Goal: Task Accomplishment & Management: Complete application form

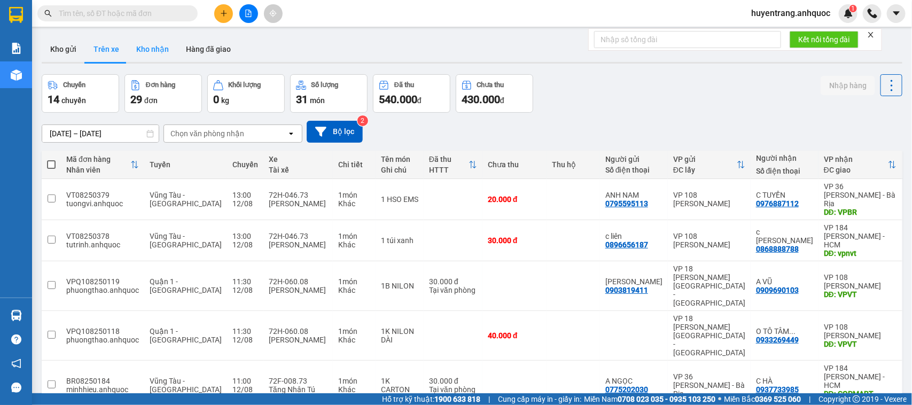
click at [139, 52] on button "Kho nhận" at bounding box center [153, 49] width 50 height 26
type input "[DATE] – [DATE]"
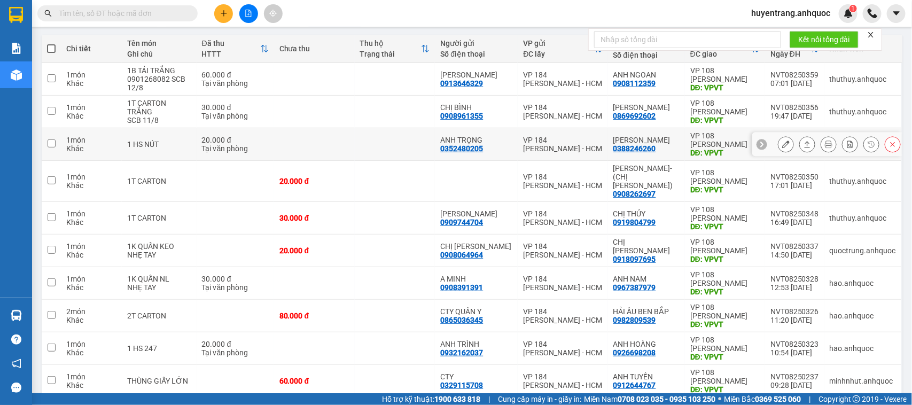
scroll to position [133, 0]
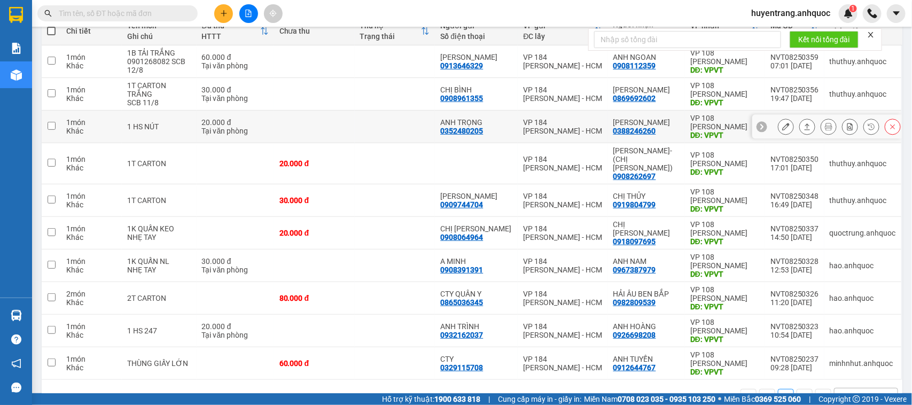
click at [553, 127] on div "VP 184 [PERSON_NAME] - HCM" at bounding box center [562, 126] width 79 height 17
checkbox input "true"
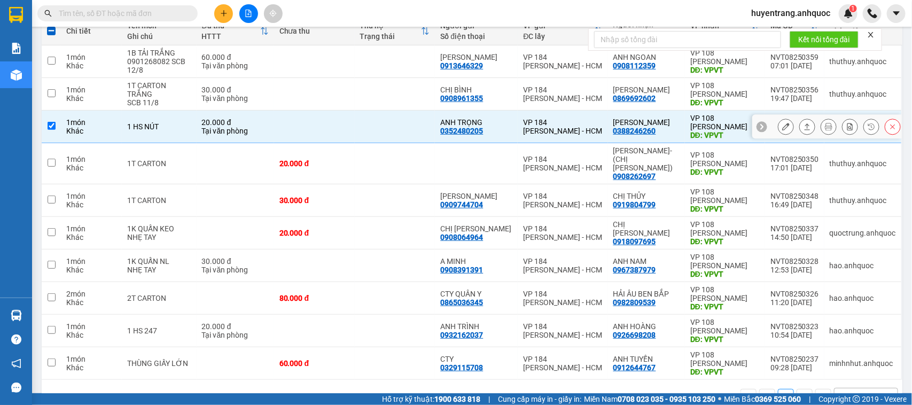
click at [778, 128] on button at bounding box center [785, 126] width 15 height 19
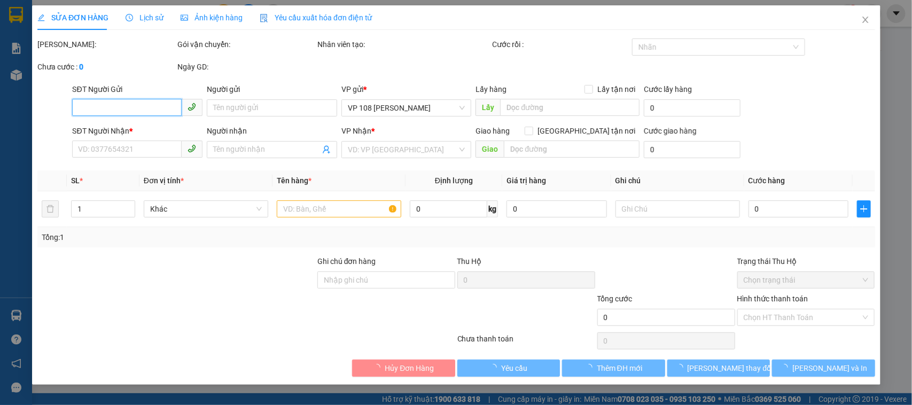
type input "0352480205"
type input "ANH TRỌNG"
type input "0388246260"
type input "[PERSON_NAME]"
type input "VPVT"
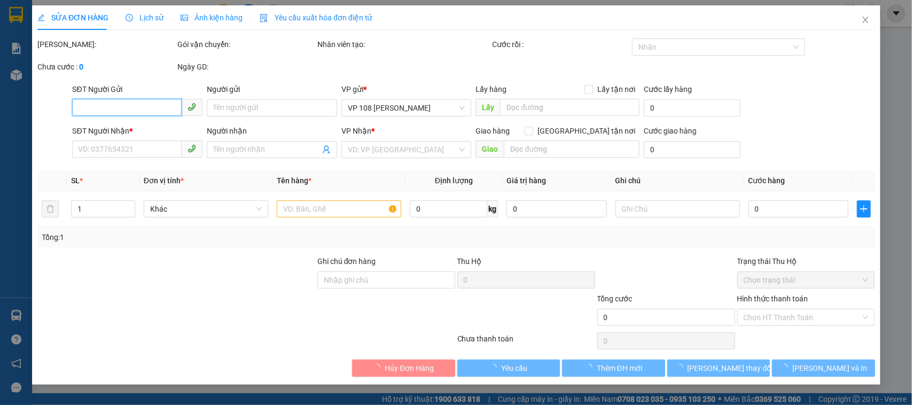
type input "TM 11/8 THỦY"
type input "20.000"
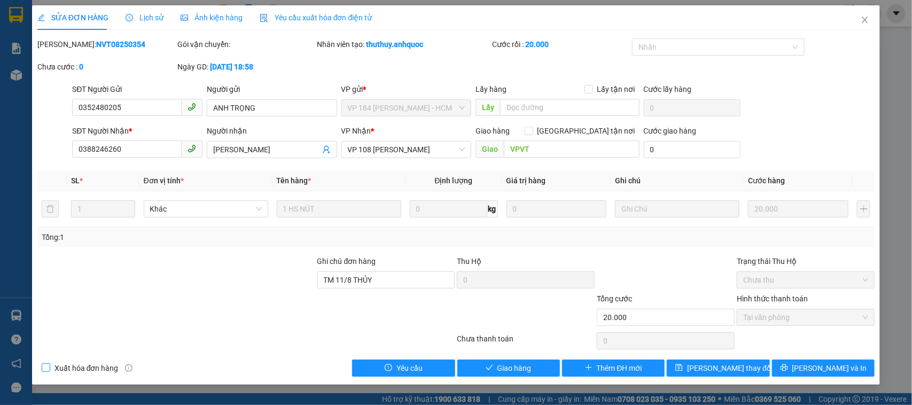
click at [61, 368] on span "Xuất hóa đơn hàng" at bounding box center [86, 368] width 73 height 12
click at [49, 368] on input "Xuất hóa đơn hàng" at bounding box center [45, 366] width 7 height 7
click at [61, 368] on span "Xuất hóa đơn hàng" at bounding box center [86, 368] width 73 height 12
click at [49, 368] on input "Xuất hóa đơn hàng" at bounding box center [45, 366] width 7 height 7
checkbox input "false"
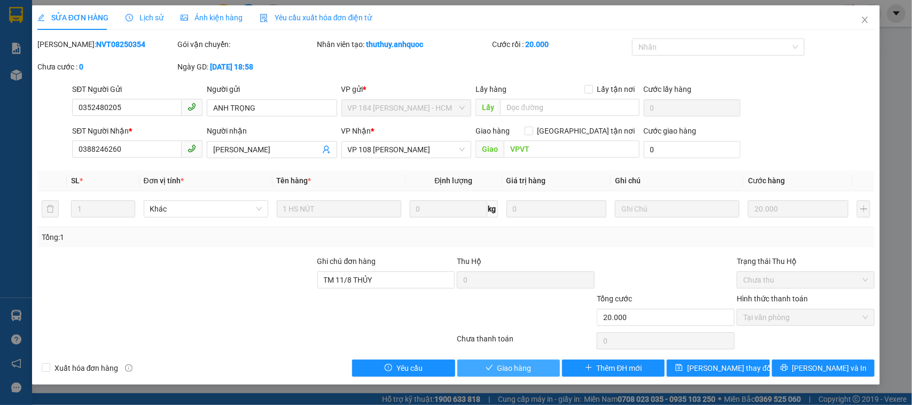
click at [519, 367] on span "Giao hàng" at bounding box center [514, 368] width 34 height 12
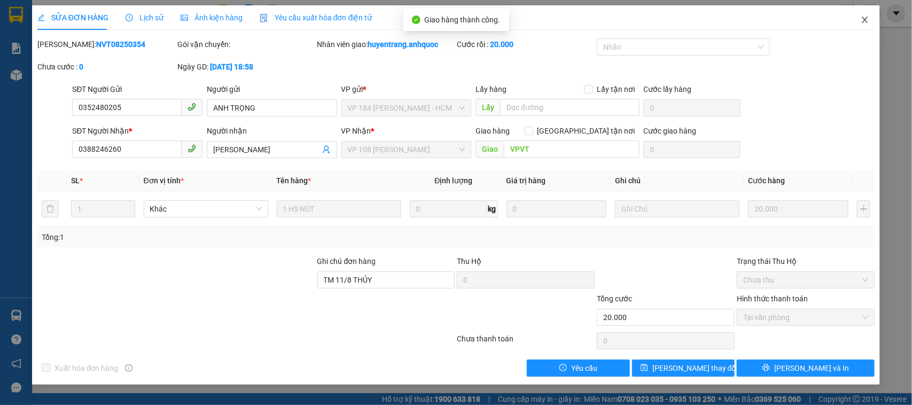
click at [865, 22] on icon "close" at bounding box center [864, 19] width 9 height 9
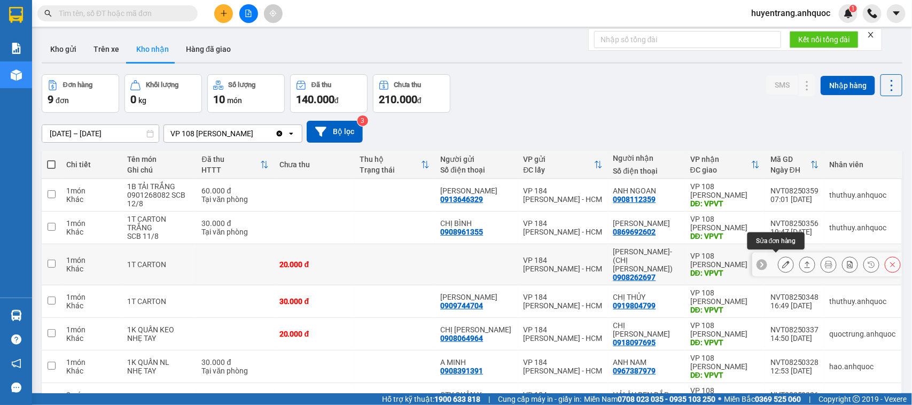
click at [778, 259] on button at bounding box center [785, 264] width 15 height 19
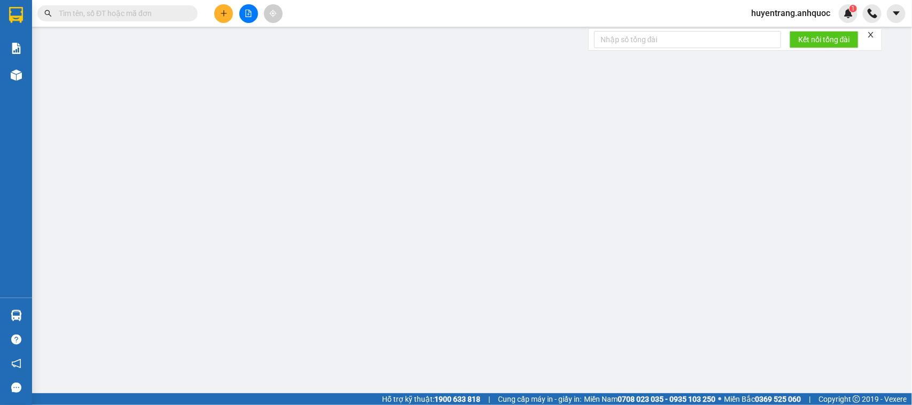
type input "0908262697"
type input "VÕ KỴ- (CHỊ HÀ)"
type input "VPVT"
type input "20.000"
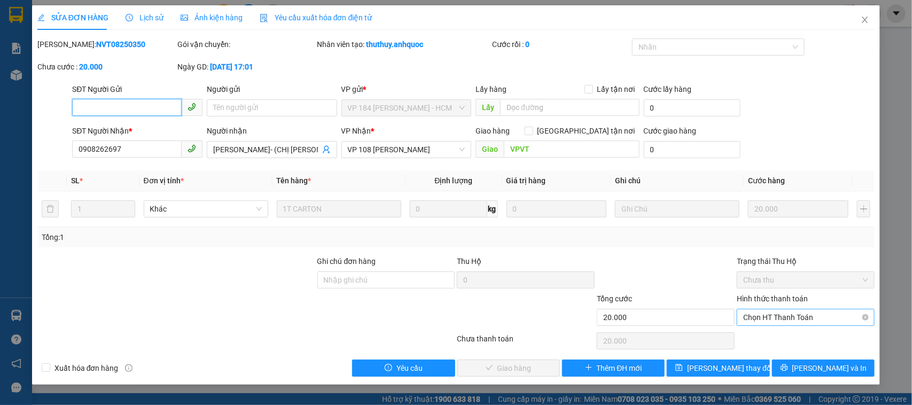
click at [776, 324] on span "Chọn HT Thanh Toán" at bounding box center [805, 317] width 125 height 16
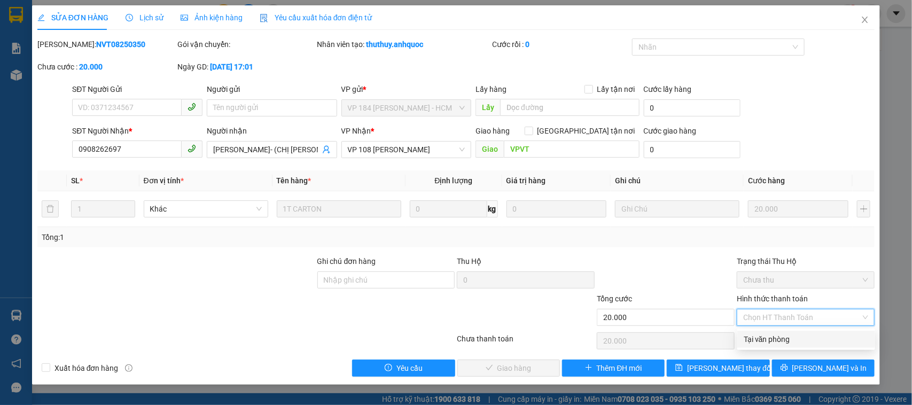
click at [779, 339] on div "Tại văn phòng" at bounding box center [805, 339] width 125 height 12
type input "0"
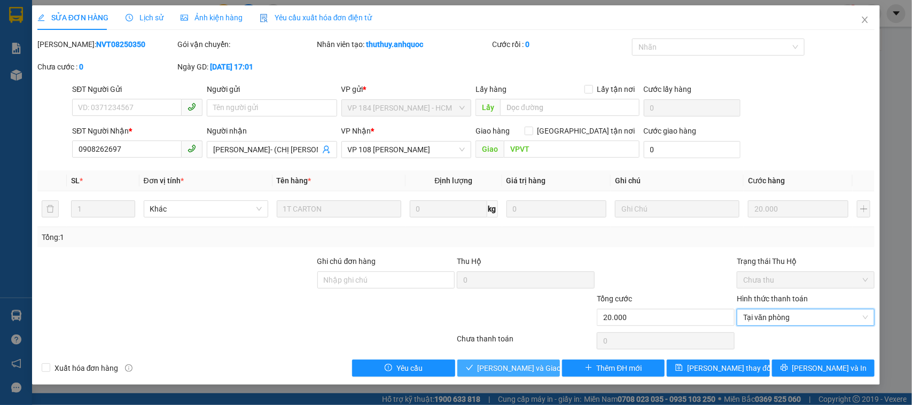
click at [554, 365] on button "[PERSON_NAME] và Giao hàng" at bounding box center [508, 367] width 103 height 17
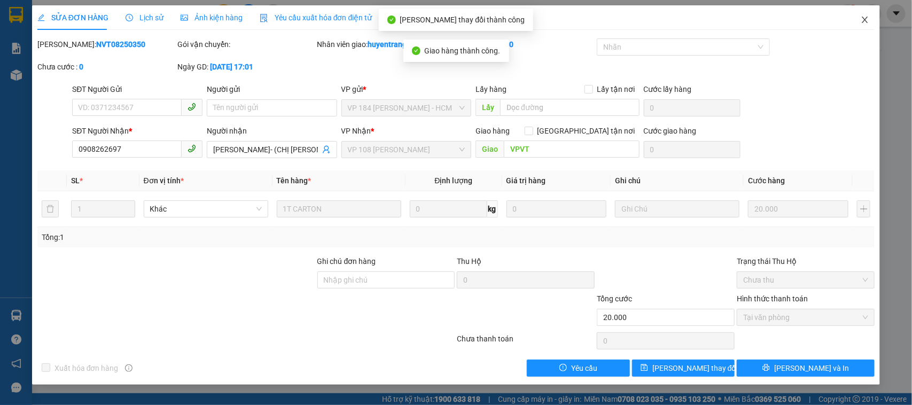
click at [867, 15] on icon "close" at bounding box center [864, 19] width 9 height 9
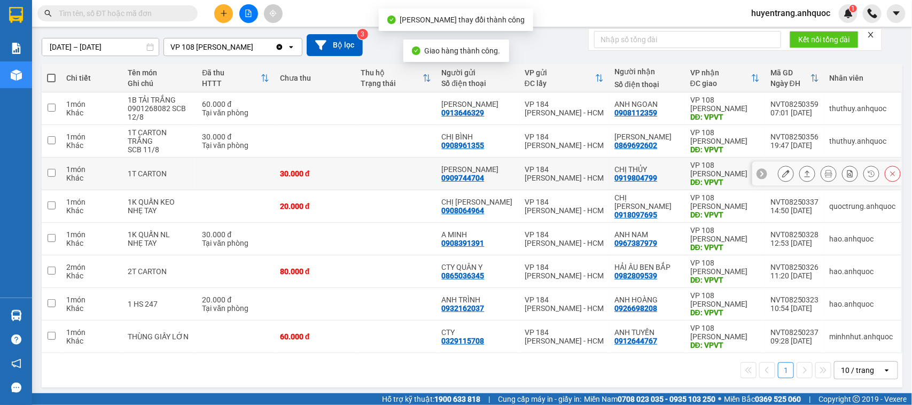
scroll to position [91, 0]
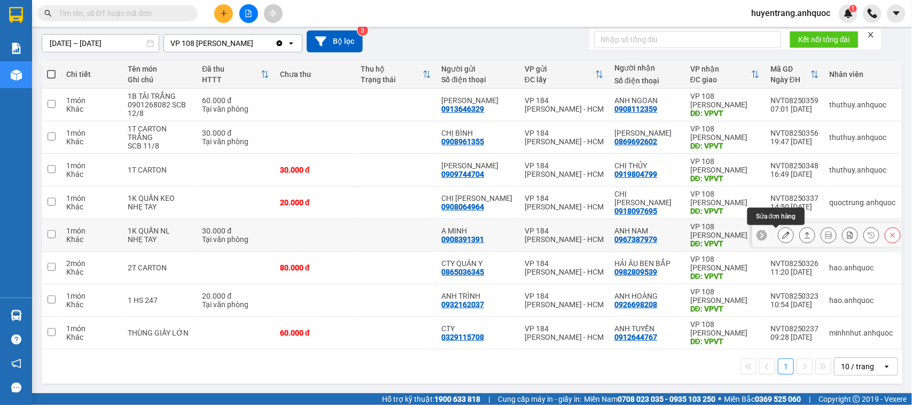
click at [778, 231] on button at bounding box center [785, 235] width 15 height 19
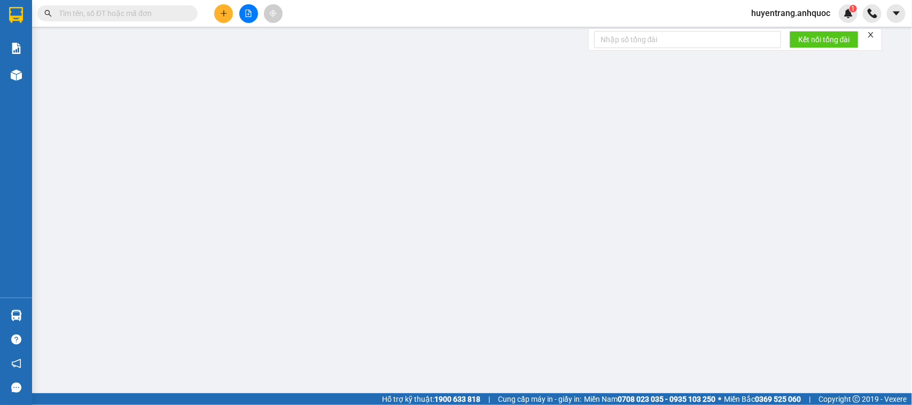
type input "0908391391"
type input "A MINH"
type input "0967387979"
type input "ANH NAM"
type input "VPVT"
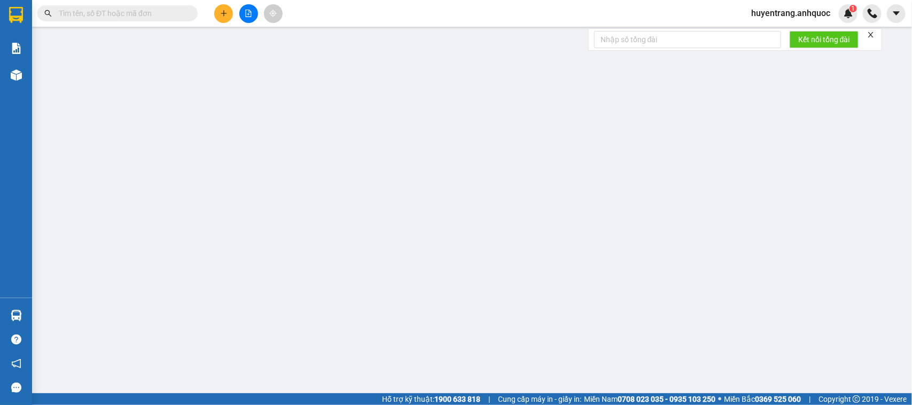
type input "TM 11/8 VP184 HẢO"
type input "30.000"
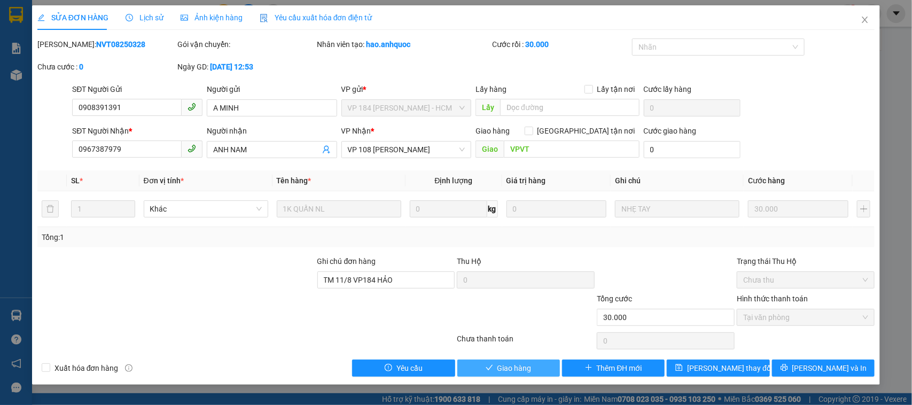
click at [545, 371] on button "Giao hàng" at bounding box center [508, 367] width 103 height 17
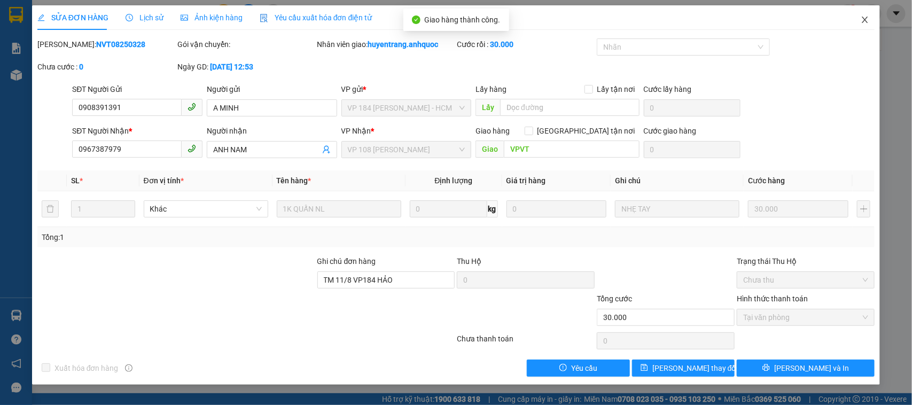
click at [866, 17] on icon "close" at bounding box center [864, 19] width 9 height 9
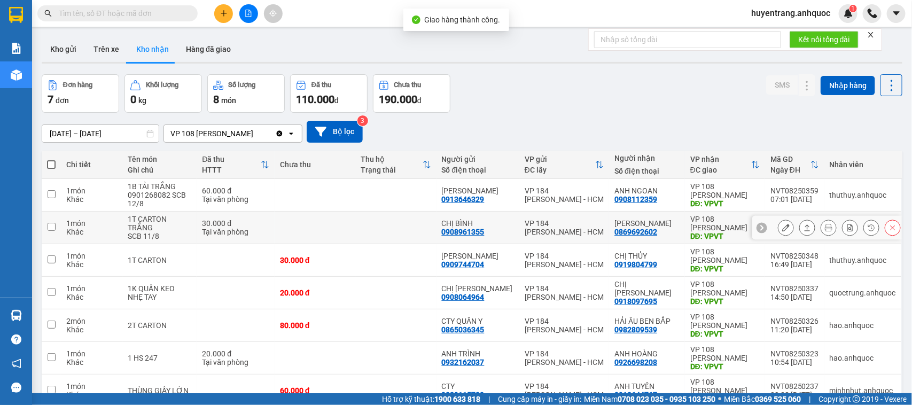
scroll to position [59, 0]
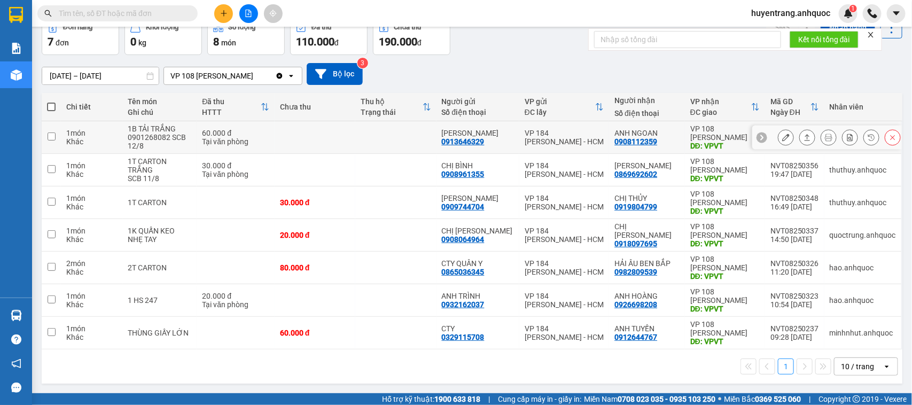
click at [263, 135] on div "60.000 đ" at bounding box center [235, 133] width 67 height 9
checkbox input "true"
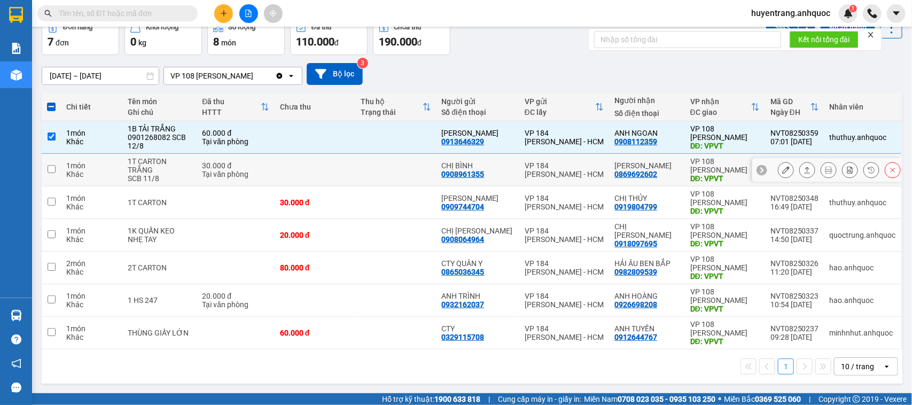
click at [273, 180] on td "30.000 đ Tại văn phòng" at bounding box center [236, 170] width 78 height 33
checkbox input "true"
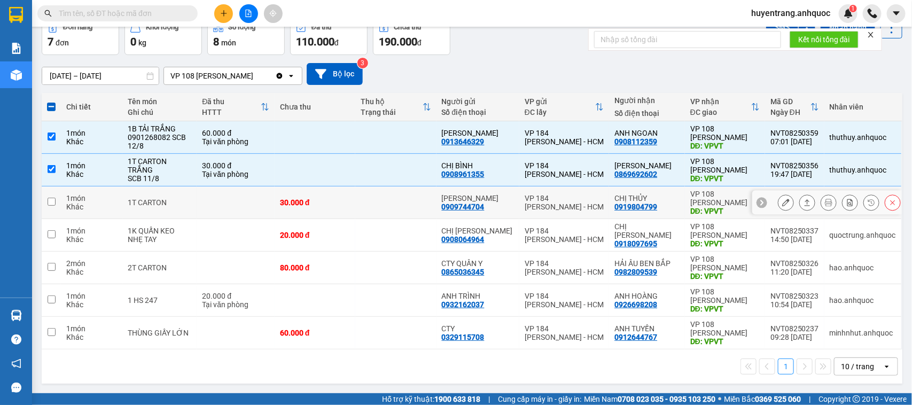
click at [263, 204] on td at bounding box center [236, 202] width 78 height 33
checkbox input "true"
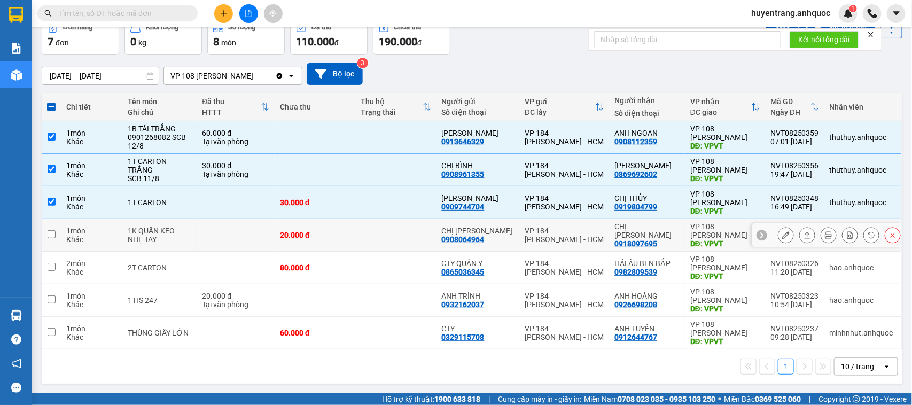
click at [254, 230] on td at bounding box center [236, 235] width 78 height 33
checkbox input "true"
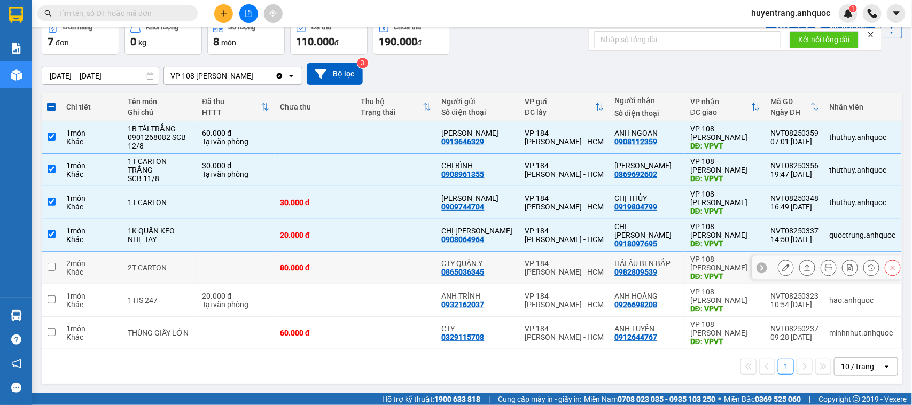
click at [254, 263] on td at bounding box center [236, 268] width 78 height 33
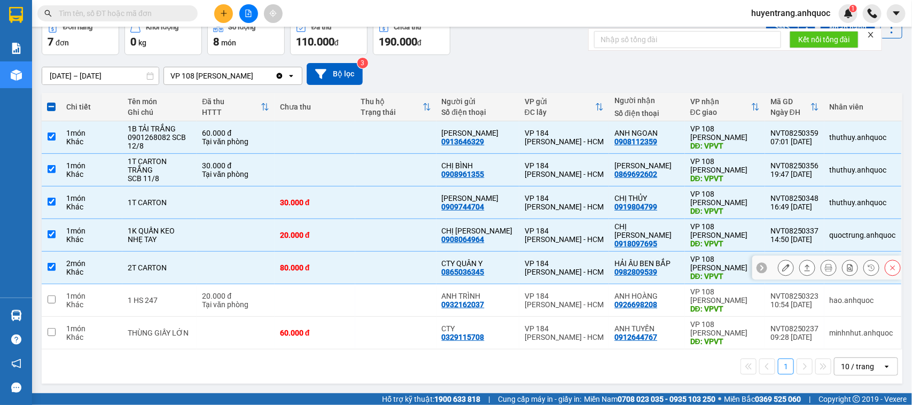
checkbox input "true"
click at [56, 102] on th at bounding box center [51, 107] width 19 height 28
click at [51, 113] on th at bounding box center [51, 107] width 19 height 28
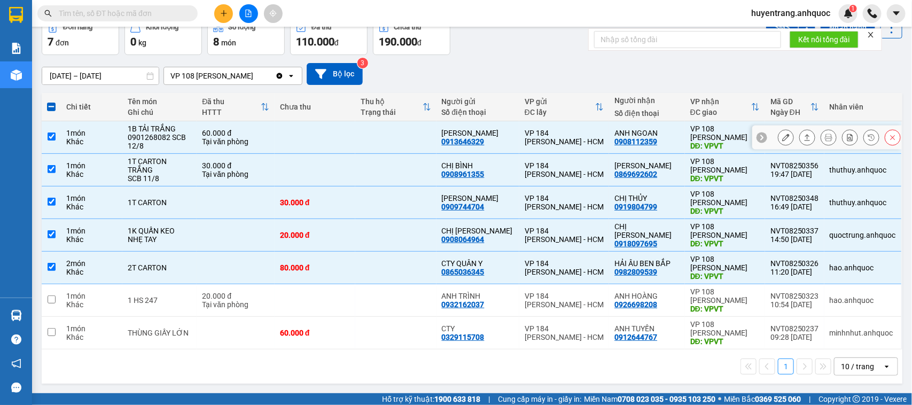
click at [60, 129] on td at bounding box center [51, 137] width 19 height 33
checkbox input "false"
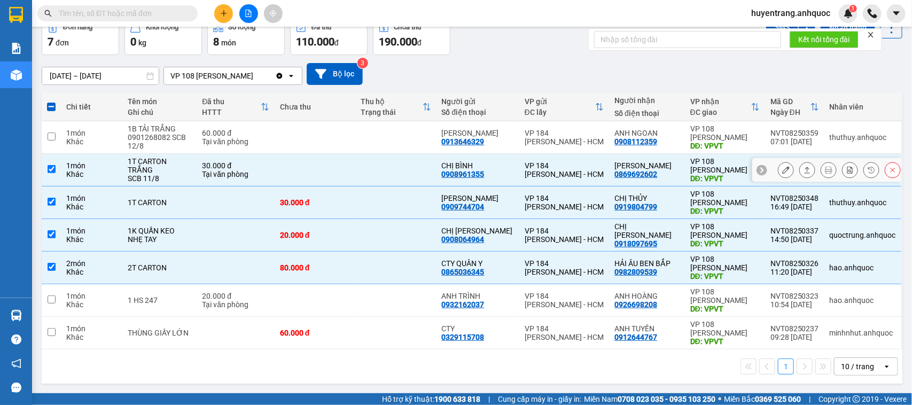
click at [75, 161] on div "1 món" at bounding box center [91, 165] width 51 height 9
checkbox input "false"
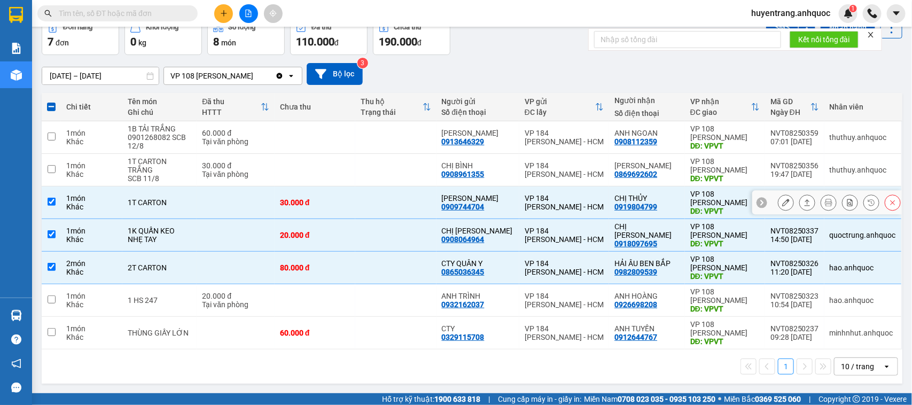
click at [99, 212] on td "1 món Khác" at bounding box center [91, 202] width 61 height 33
checkbox input "false"
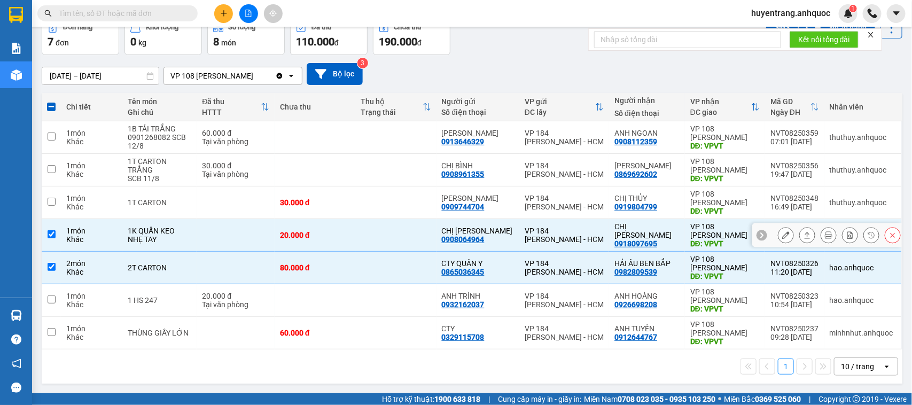
click at [105, 238] on div "Khác" at bounding box center [91, 239] width 51 height 9
checkbox input "false"
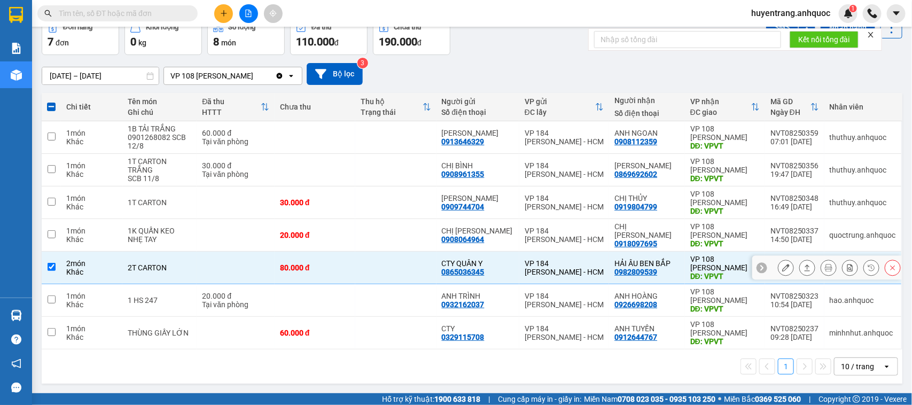
click at [112, 260] on div "2 món" at bounding box center [91, 263] width 51 height 9
checkbox input "false"
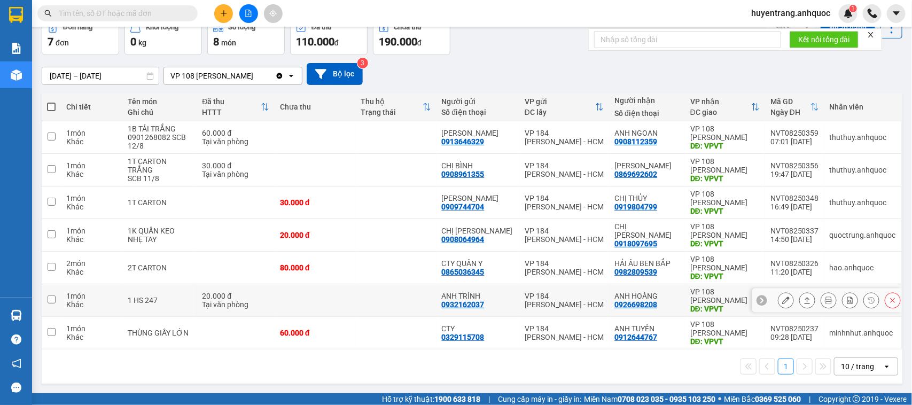
click at [577, 296] on div "VP 184 [PERSON_NAME] - HCM" at bounding box center [563, 300] width 79 height 17
checkbox input "true"
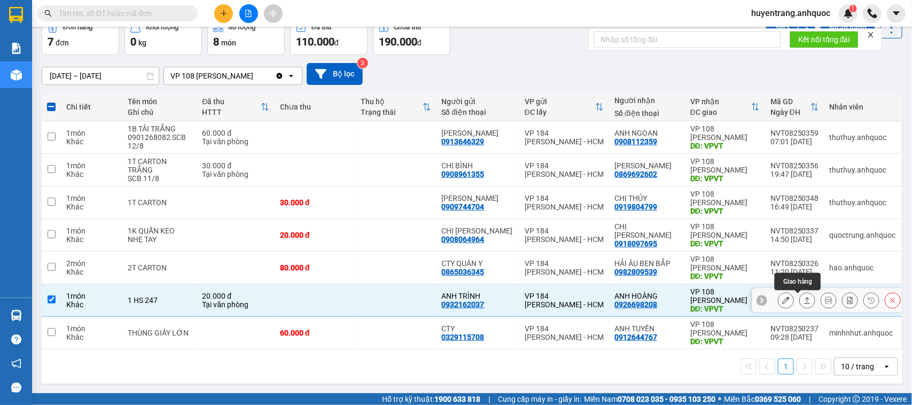
click at [782, 298] on icon at bounding box center [785, 299] width 7 height 7
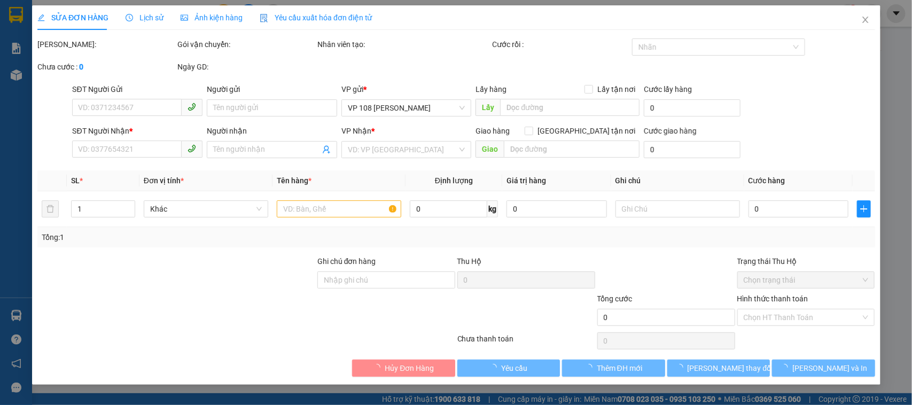
type input "0932162037"
type input "ANH TRÌNH"
type input "0926698208"
type input "ANH HOÀNG"
type input "VPVT"
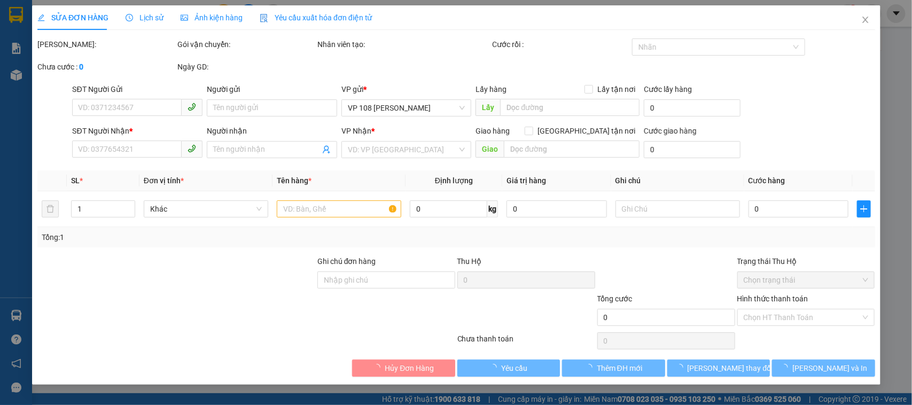
type input "TM 11/8 VP184 HẢO"
type input "20.000"
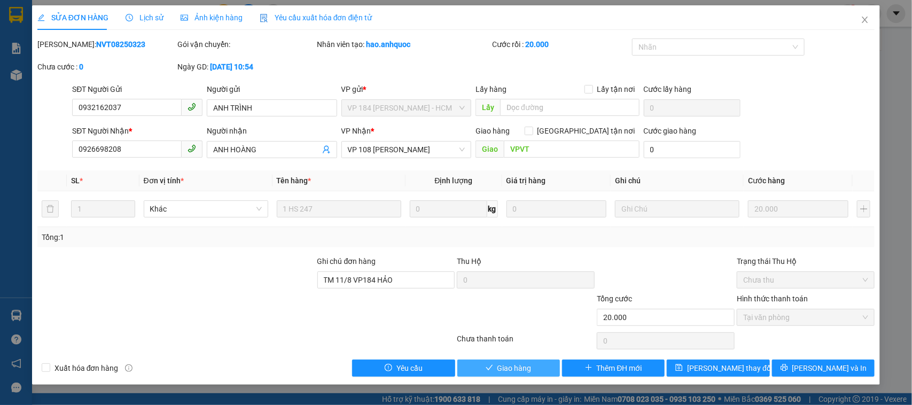
click at [549, 368] on button "Giao hàng" at bounding box center [508, 367] width 103 height 17
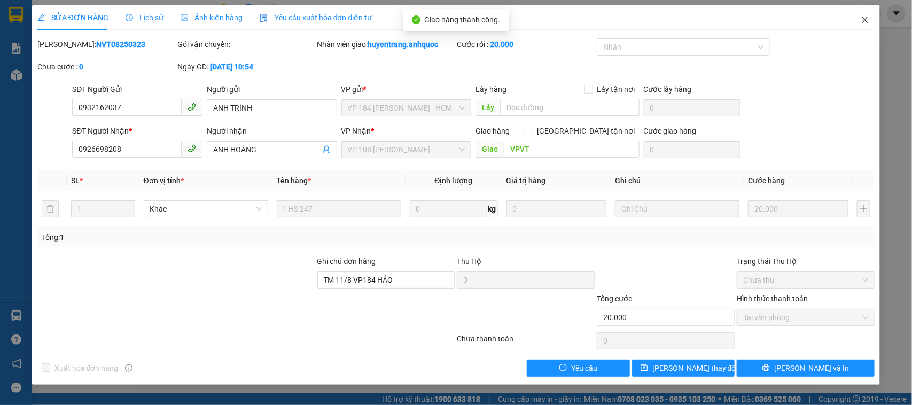
click at [869, 19] on span "Close" at bounding box center [865, 20] width 30 height 30
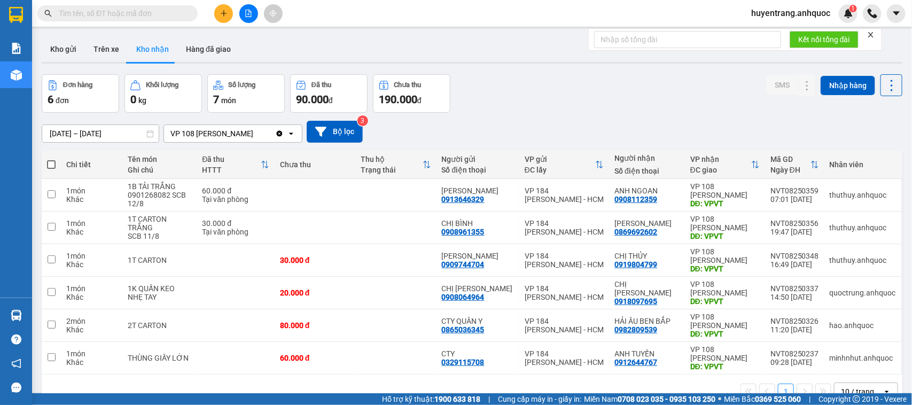
click at [220, 16] on icon "plus" at bounding box center [223, 13] width 7 height 7
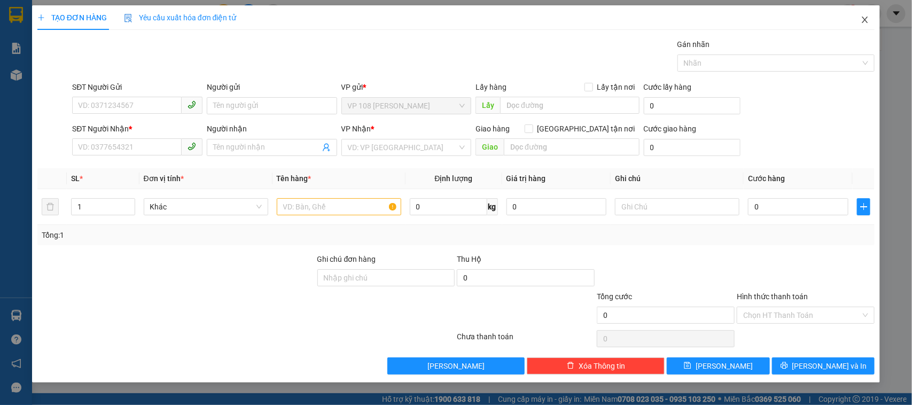
click at [866, 22] on icon "close" at bounding box center [864, 19] width 9 height 9
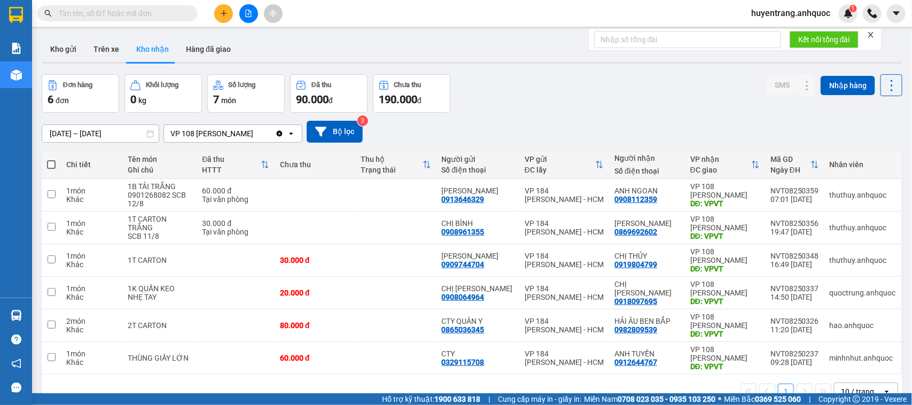
click at [102, 62] on div at bounding box center [472, 63] width 860 height 2
click at [103, 52] on button "Trên xe" at bounding box center [106, 49] width 43 height 26
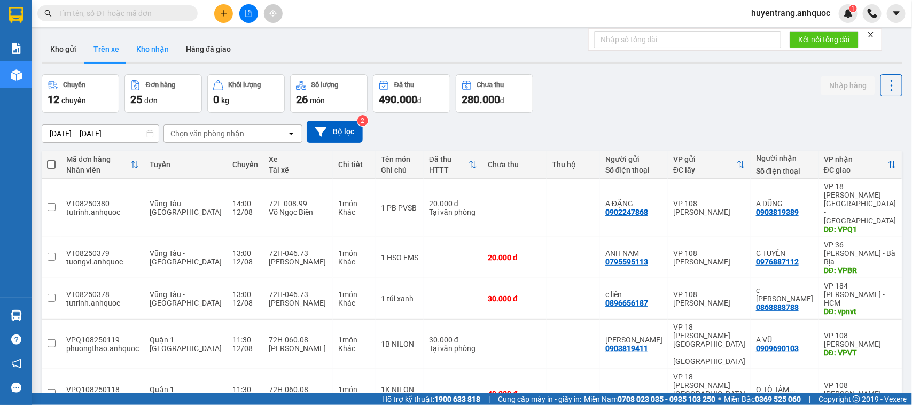
click at [156, 52] on button "Kho nhận" at bounding box center [153, 49] width 50 height 26
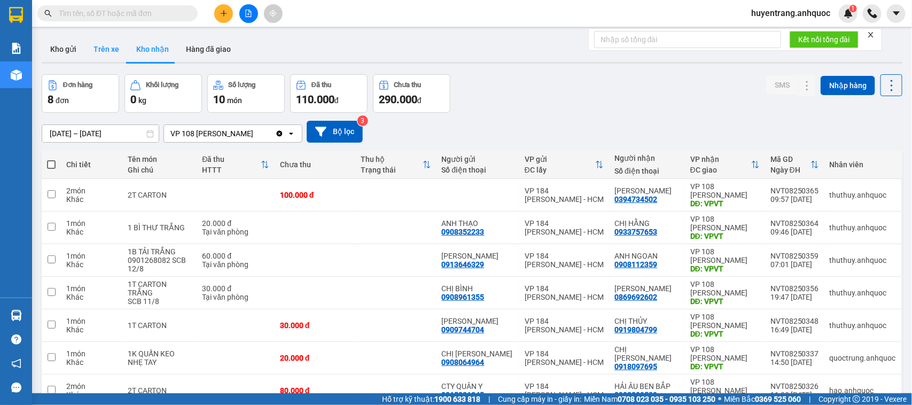
click at [103, 49] on button "Trên xe" at bounding box center [106, 49] width 43 height 26
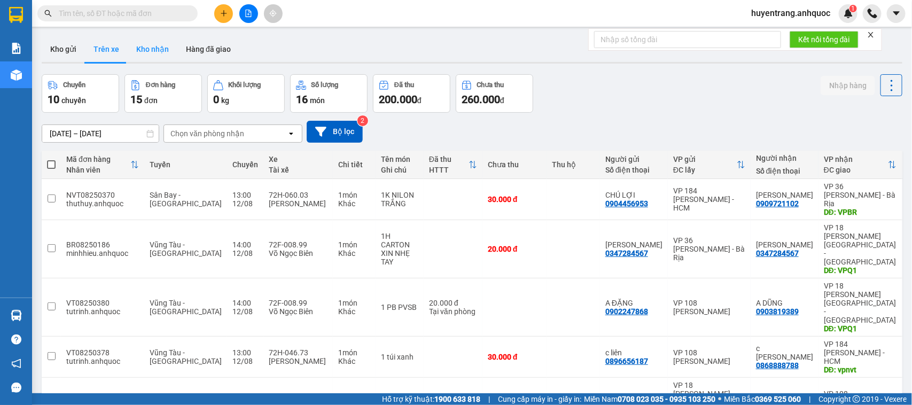
click at [134, 51] on button "Kho nhận" at bounding box center [153, 49] width 50 height 26
click at [148, 52] on button "Kho nhận" at bounding box center [153, 49] width 50 height 26
type input "[DATE] – [DATE]"
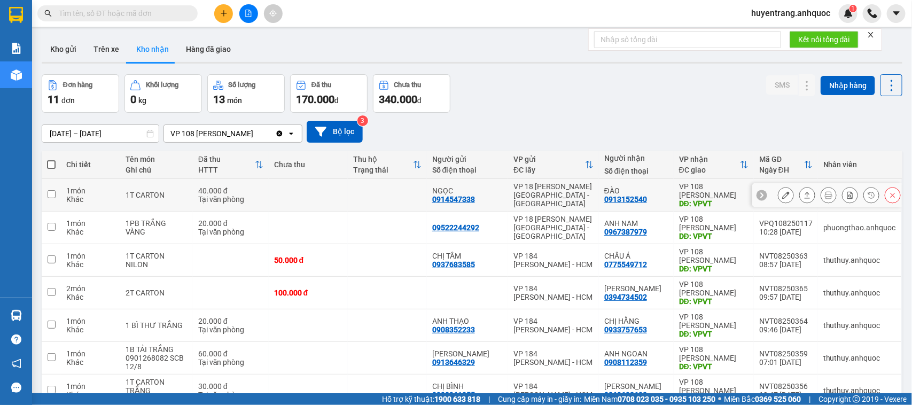
click at [507, 195] on td "NGỌC 0914547338" at bounding box center [467, 195] width 81 height 33
checkbox input "true"
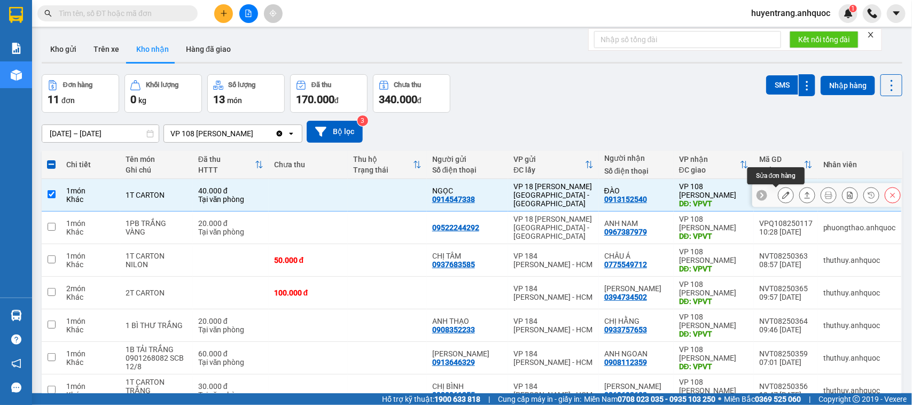
click at [782, 194] on icon at bounding box center [785, 194] width 7 height 7
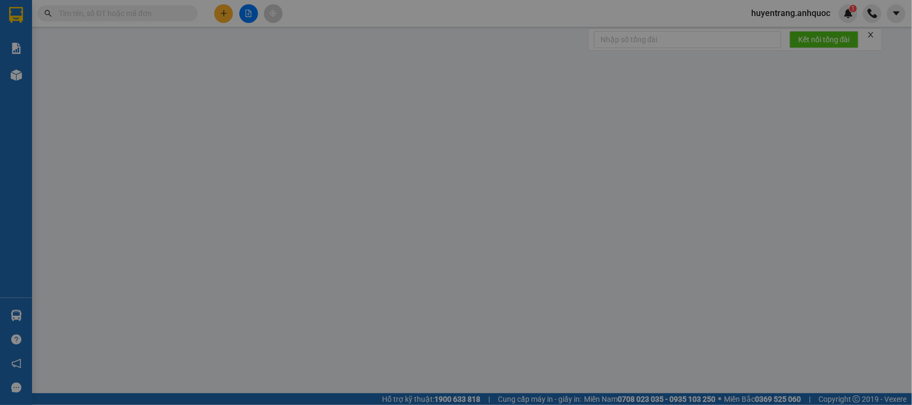
type input "0914547338"
type input "NGỌC"
type input "0913152540"
type input "ĐÀO"
type input "VPVT"
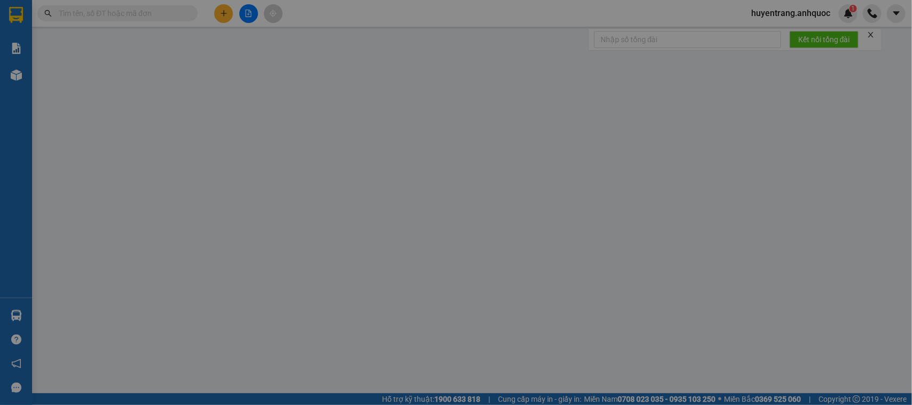
type input "SCB 12/8 -VPQ1 THẢO"
type input "40.000"
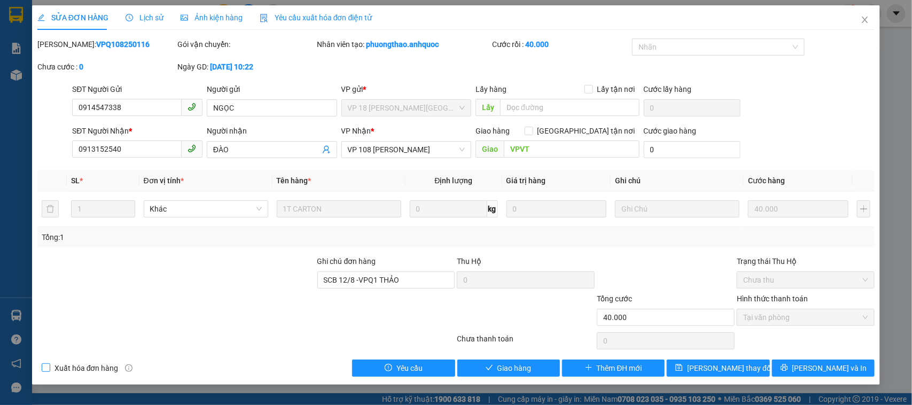
click at [89, 362] on span "Xuất hóa đơn hàng" at bounding box center [86, 368] width 73 height 12
click at [49, 363] on input "Xuất hóa đơn hàng" at bounding box center [45, 366] width 7 height 7
checkbox input "true"
click at [524, 366] on span "[PERSON_NAME] và Giao hàng" at bounding box center [528, 368] width 103 height 12
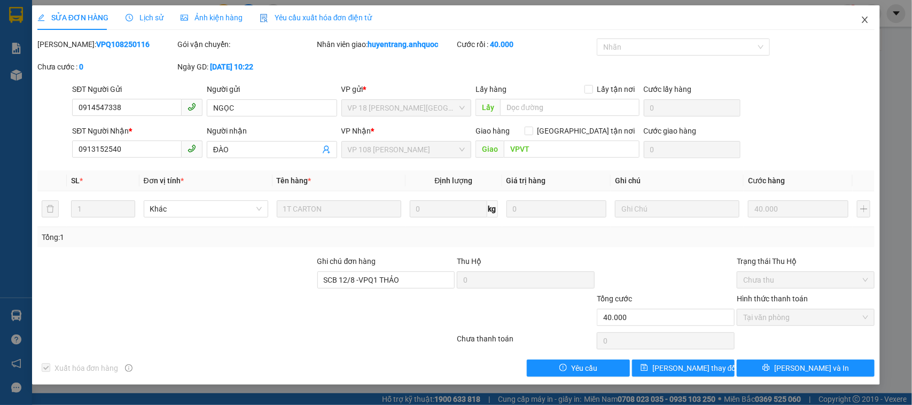
click at [858, 24] on span "Close" at bounding box center [865, 20] width 30 height 30
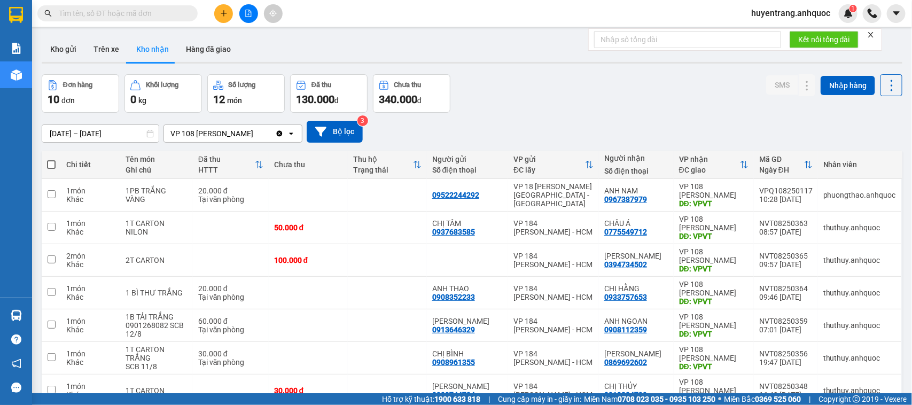
click at [798, 13] on span "huyentrang.anhquoc" at bounding box center [790, 12] width 96 height 13
click at [796, 13] on span "huyentrang.anhquoc" at bounding box center [790, 12] width 96 height 13
click at [789, 9] on span "huyentrang.anhquoc" at bounding box center [790, 12] width 96 height 13
click at [787, 32] on span "Đăng xuất" at bounding box center [795, 33] width 74 height 12
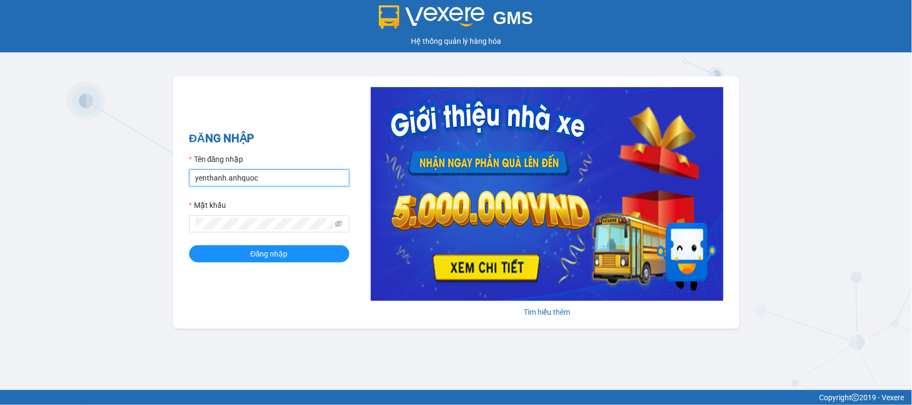
click at [271, 179] on input "yenthanh.anhquoc" at bounding box center [269, 177] width 160 height 17
type input "baochau.anhquoc"
click at [286, 252] on span "Đăng nhập" at bounding box center [268, 254] width 37 height 12
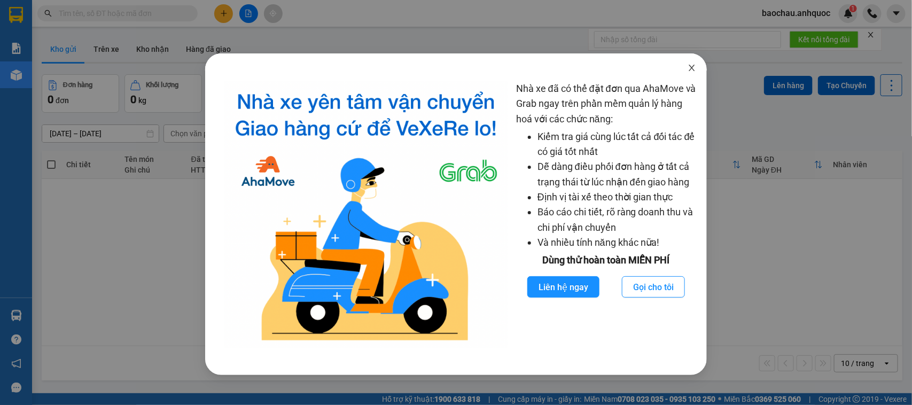
click at [692, 70] on icon "close" at bounding box center [691, 68] width 9 height 9
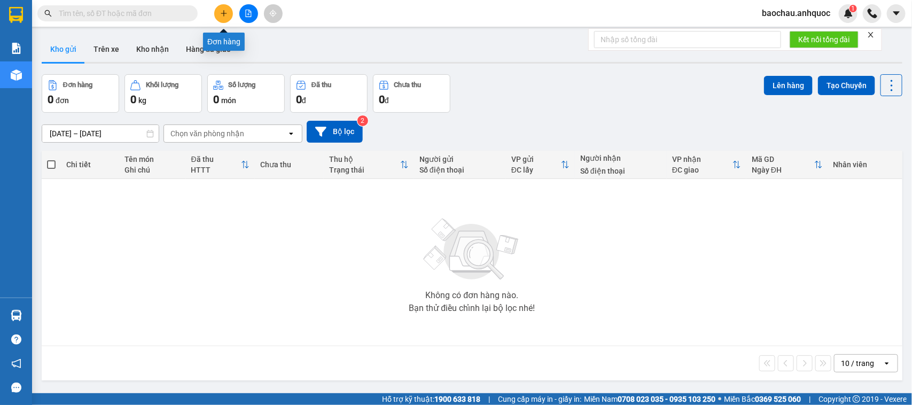
click at [220, 17] on icon "plus" at bounding box center [223, 13] width 7 height 7
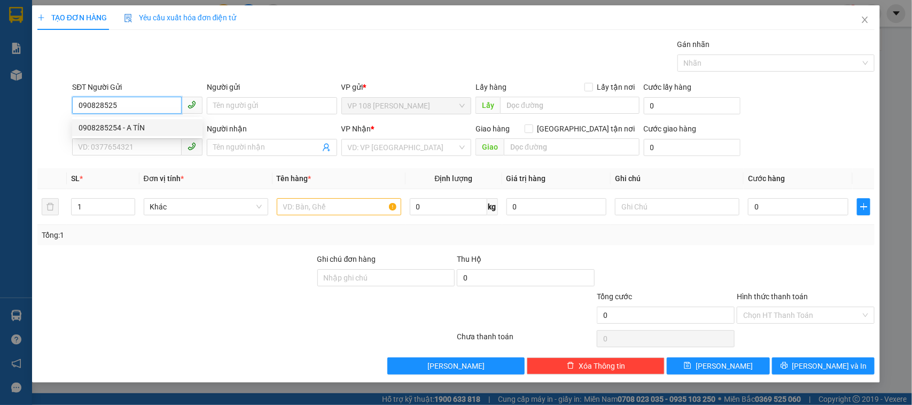
click at [100, 131] on div "0908285254 - A TÍN" at bounding box center [136, 128] width 117 height 12
type input "0908285254"
type input "A TÍN"
type input "0908006718"
type input "C CHÂU"
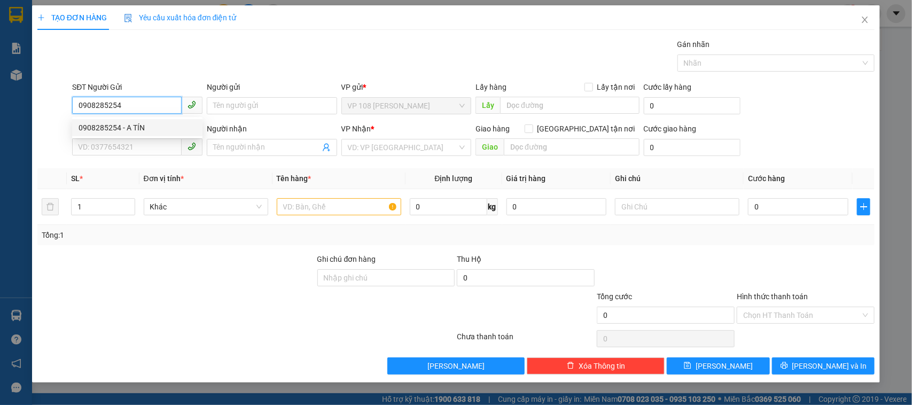
type input "VPQ1"
type input "TM 15/5 VP184 THỦY"
type input "30.000"
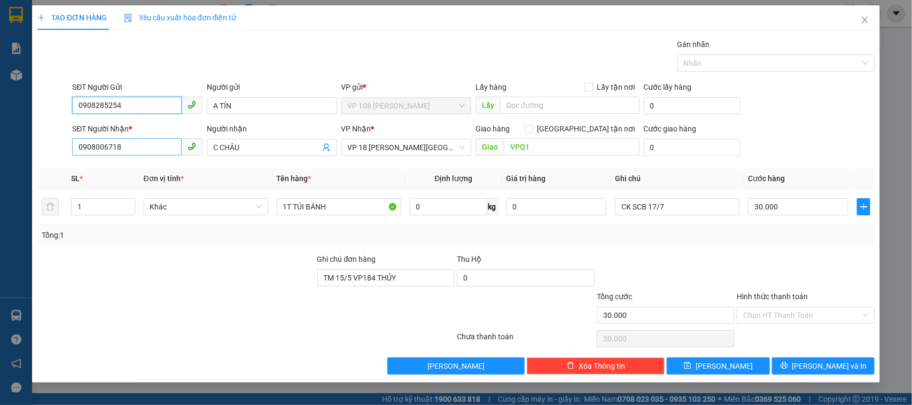
type input "0908285254"
drag, startPoint x: 137, startPoint y: 147, endPoint x: 1, endPoint y: 151, distance: 136.2
click at [1, 151] on div "TẠO ĐƠN HÀNG Yêu cầu xuất hóa đơn điện tử Transit Pickup Surcharge Ids Transit …" at bounding box center [456, 202] width 912 height 405
click at [133, 105] on input "0908285254" at bounding box center [126, 105] width 109 height 17
click at [111, 102] on input "0908285254" at bounding box center [126, 105] width 109 height 17
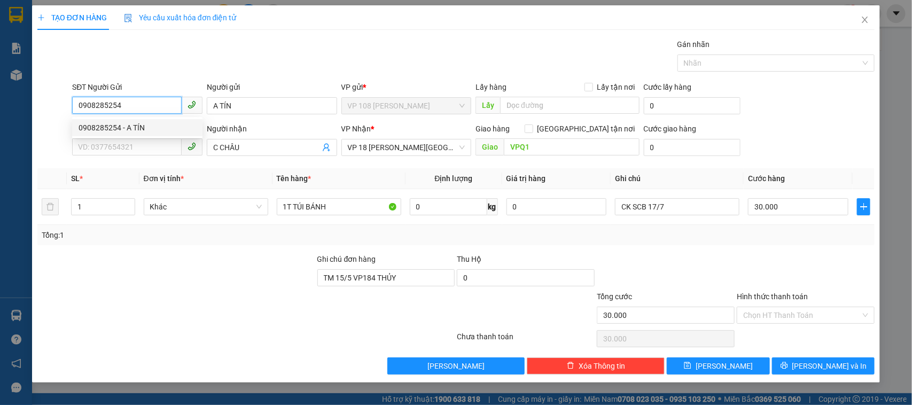
click at [111, 102] on input "0908285254" at bounding box center [126, 105] width 109 height 17
click at [111, 144] on input "SĐT Người Nhận *" at bounding box center [126, 146] width 109 height 17
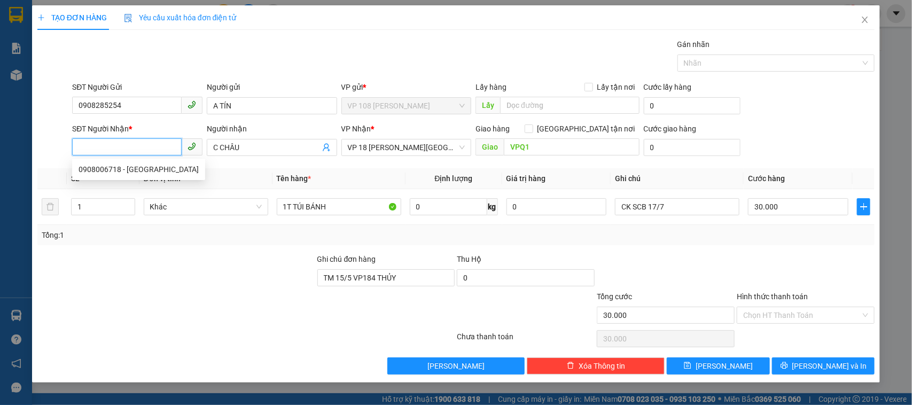
paste input "0908285254"
type input "0908285254"
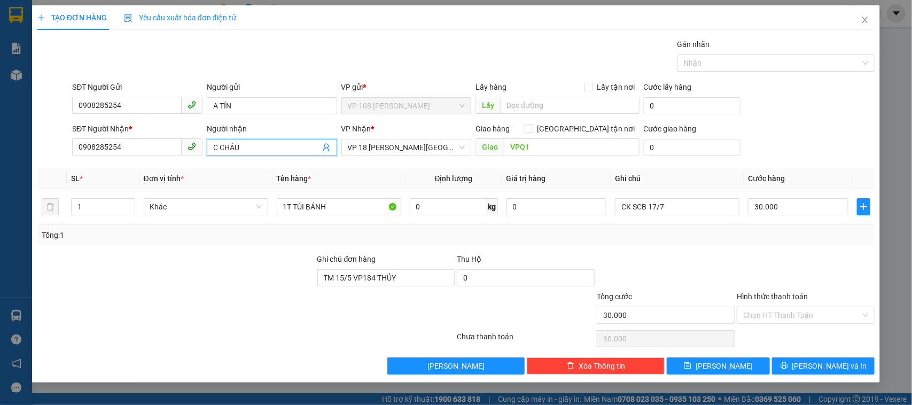
drag, startPoint x: 262, startPoint y: 151, endPoint x: 167, endPoint y: 160, distance: 96.0
click at [167, 160] on div "SĐT Người Nhận * 0908285254 Người nhận C CHÂU C CHÂU VP Nhận * VP 18 [PERSON_NA…" at bounding box center [473, 141] width 806 height 37
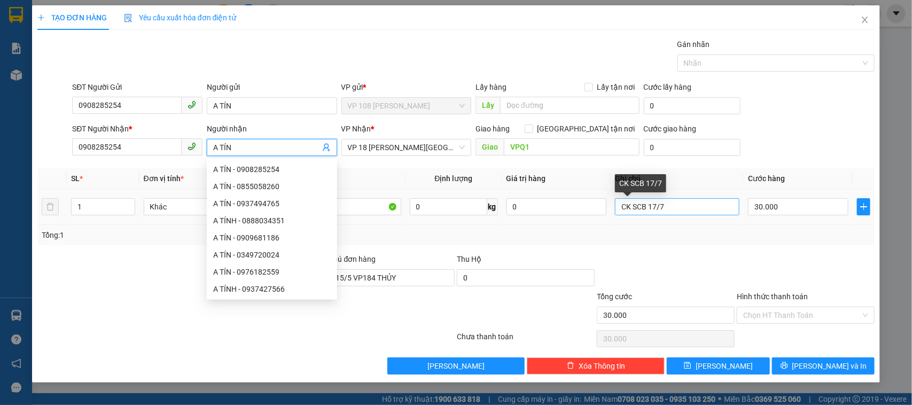
type input "A TÍN"
click at [711, 209] on input "CK SCB 17/7" at bounding box center [677, 206] width 124 height 17
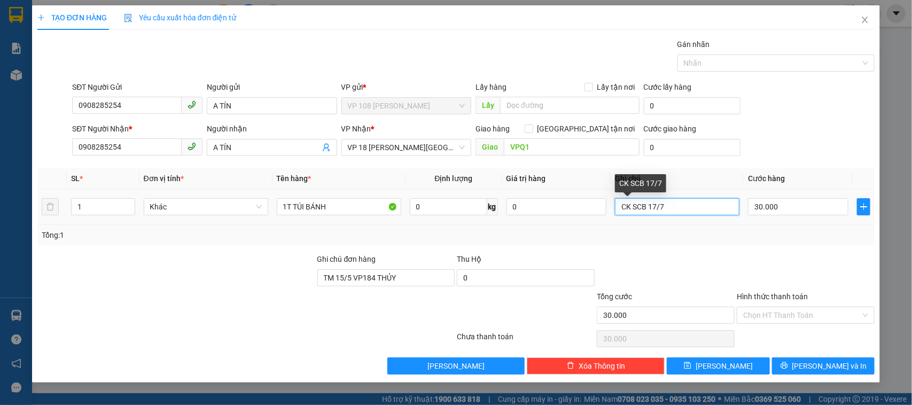
click at [711, 207] on input "CK SCB 17/7" at bounding box center [677, 206] width 124 height 17
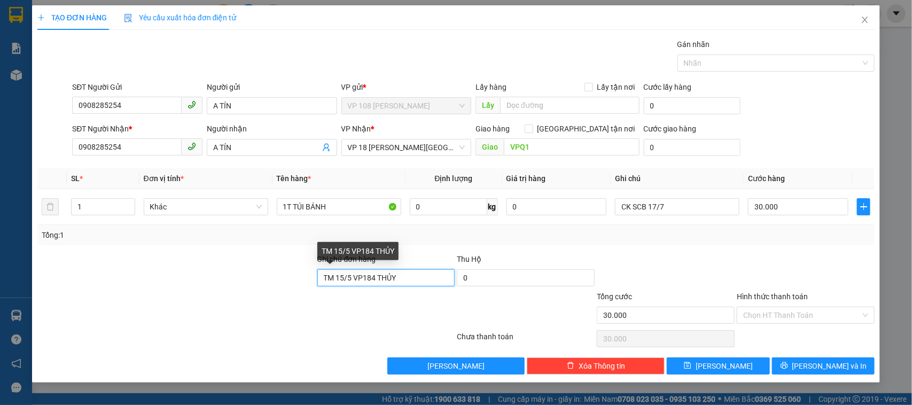
drag, startPoint x: 414, startPoint y: 273, endPoint x: 262, endPoint y: 284, distance: 152.6
click at [262, 284] on div "Ghi chú đơn hàng TM 15/5 VP184 THỦY Thu Hộ 0" at bounding box center [455, 271] width 839 height 37
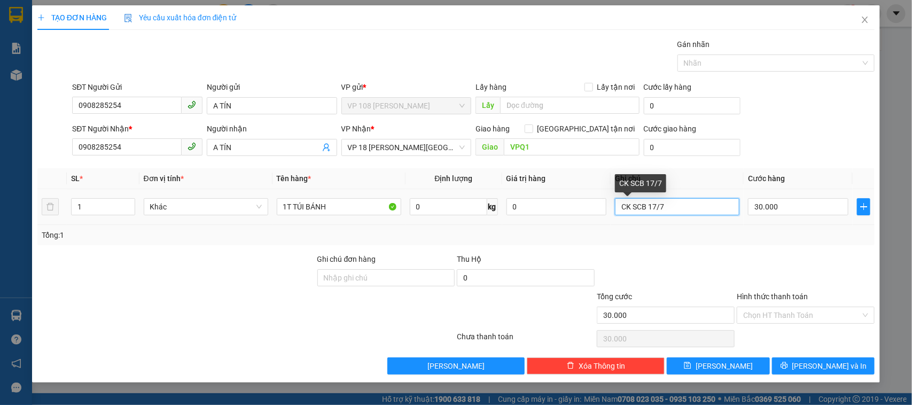
drag, startPoint x: 677, startPoint y: 210, endPoint x: 570, endPoint y: 219, distance: 106.7
click at [554, 223] on tr "1 Khác 1T TÚI BÁNH 0 kg 0 CK SCB 17/7 30.000" at bounding box center [455, 207] width 837 height 36
type input "S"
type input "CK SCB 12/8"
click at [787, 211] on input "30.000" at bounding box center [798, 206] width 100 height 17
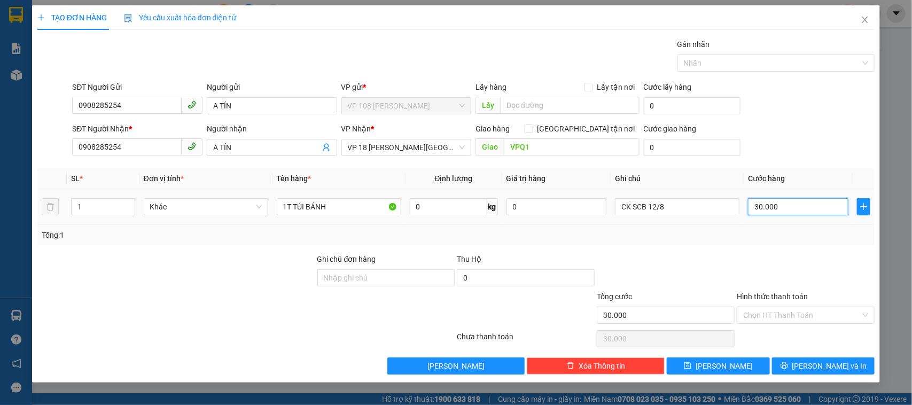
type input "2"
type input "20"
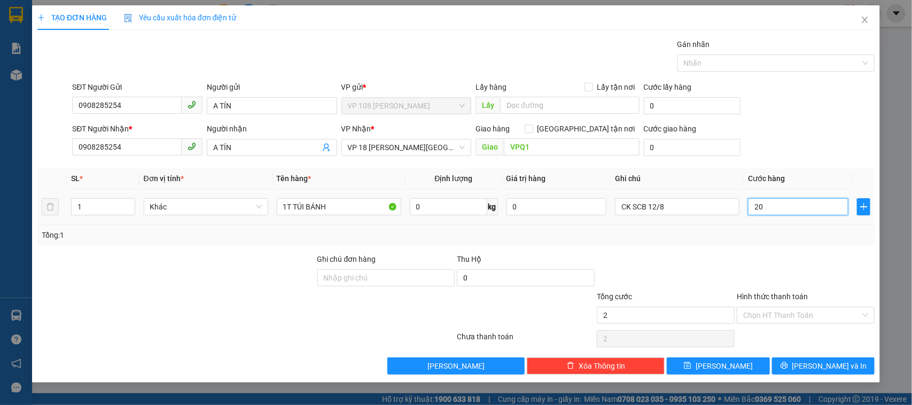
type input "20"
type input "200"
type input "2.000"
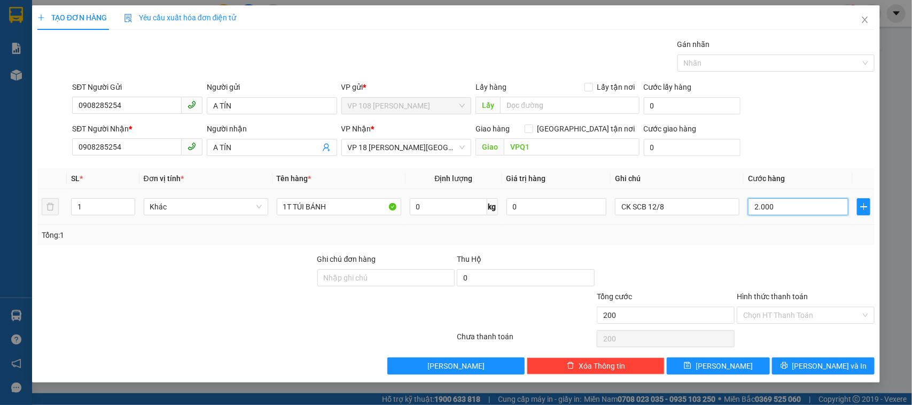
type input "2.000"
type input "20.000"
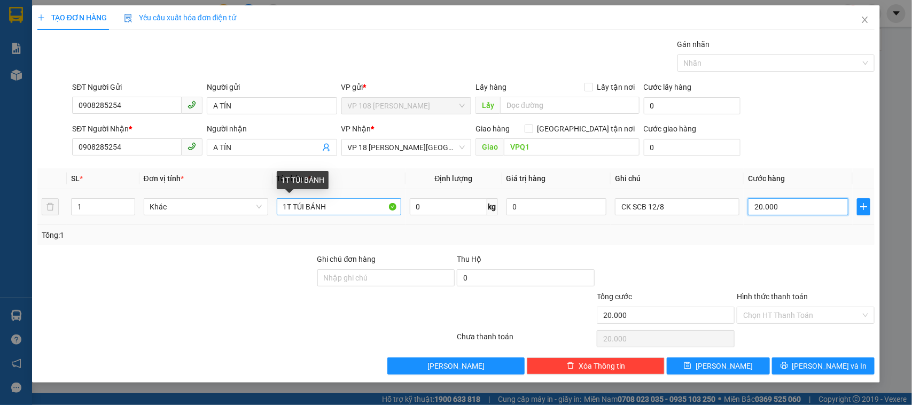
type input "20.000"
click at [327, 208] on input "1T TÚI BÁNH" at bounding box center [339, 206] width 124 height 17
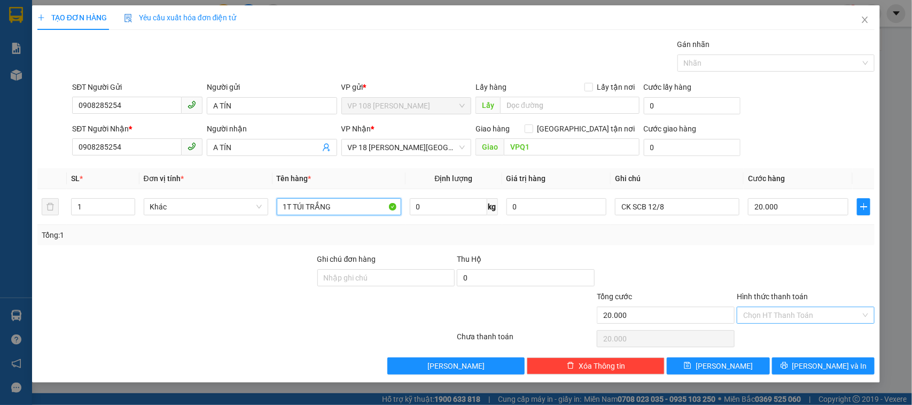
type input "1T TÚI TRẮNG"
click at [768, 310] on input "Hình thức thanh toán" at bounding box center [801, 315] width 117 height 16
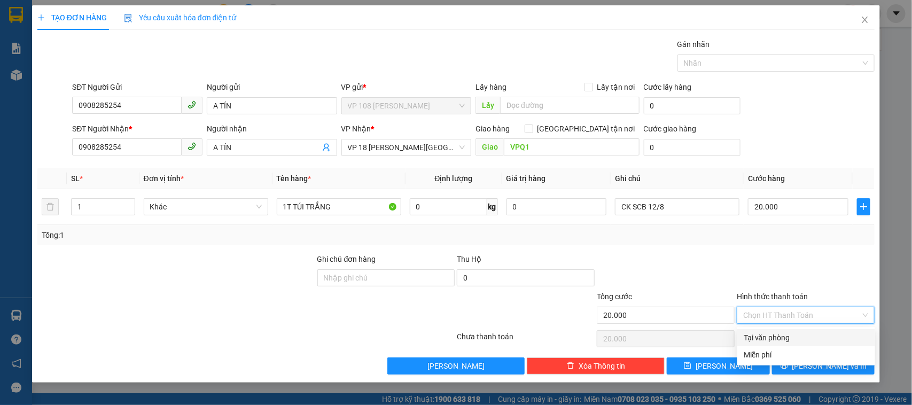
click at [777, 338] on div "Tại văn phòng" at bounding box center [805, 338] width 125 height 12
type input "0"
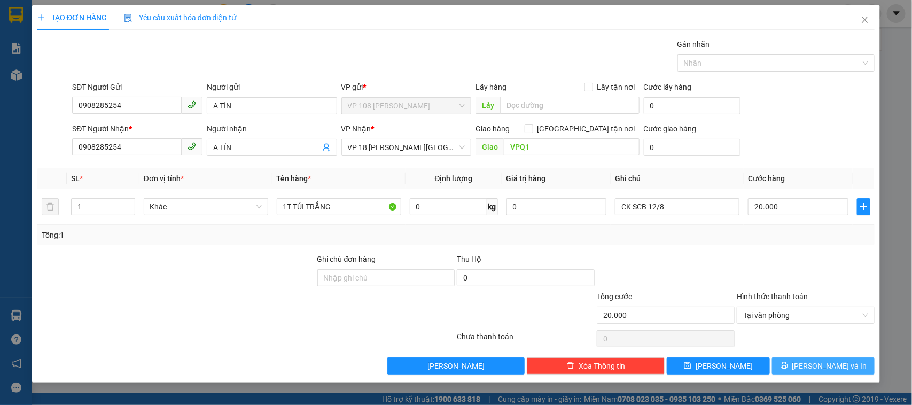
click at [826, 366] on span "[PERSON_NAME] và In" at bounding box center [829, 366] width 75 height 12
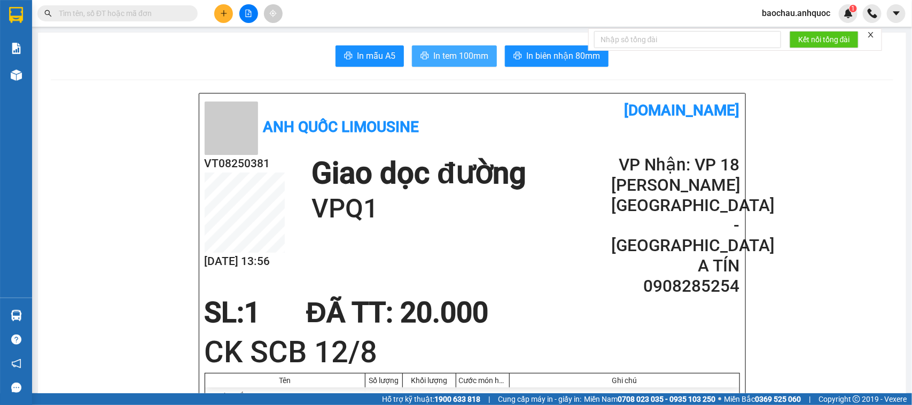
click at [438, 56] on span "In tem 100mm" at bounding box center [460, 55] width 55 height 13
click at [536, 52] on span "In biên nhận 80mm" at bounding box center [563, 55] width 74 height 13
drag, startPoint x: 270, startPoint y: 159, endPoint x: 196, endPoint y: 166, distance: 74.5
click at [199, 166] on div "Anh Quốc Limousine [DOMAIN_NAME] VT08250381 [DATE] 13:57 Giao dọc đường VPQ1 VP…" at bounding box center [472, 287] width 546 height 388
drag, startPoint x: 637, startPoint y: 250, endPoint x: 735, endPoint y: 255, distance: 97.8
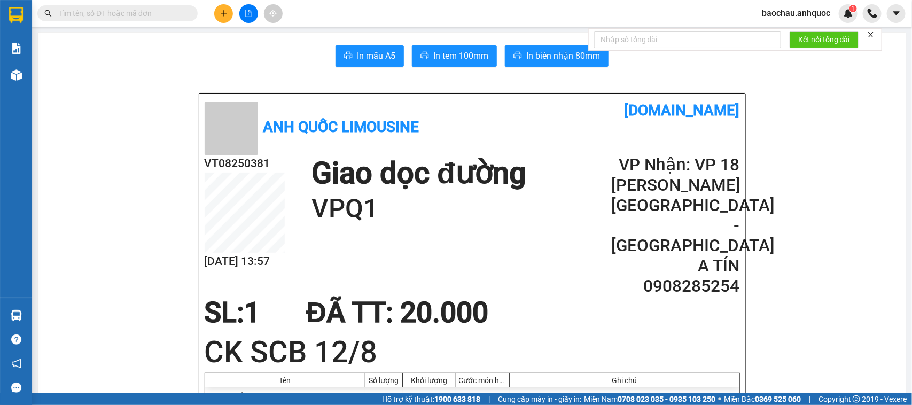
click at [735, 255] on div "Anh Quốc Limousine [DOMAIN_NAME] VT08250381 [DATE] 13:57 Giao dọc đường VPQ1 VP…" at bounding box center [472, 287] width 546 height 388
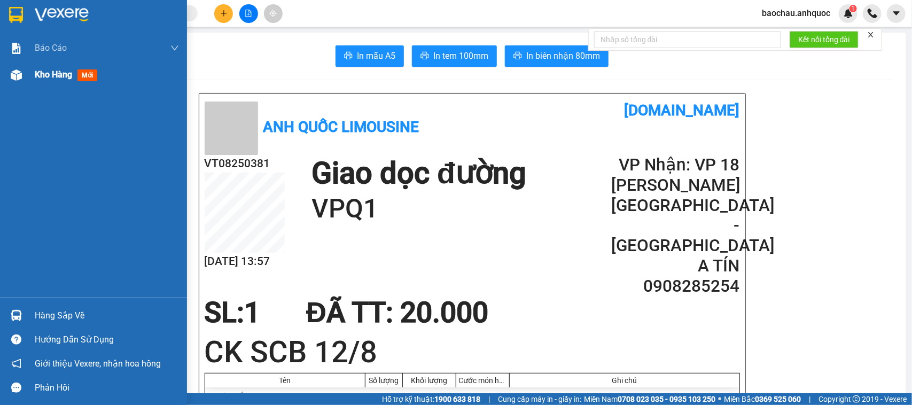
click at [76, 74] on div "Kho hàng mới" at bounding box center [68, 74] width 67 height 13
click at [67, 73] on span "Kho hàng" at bounding box center [53, 74] width 37 height 10
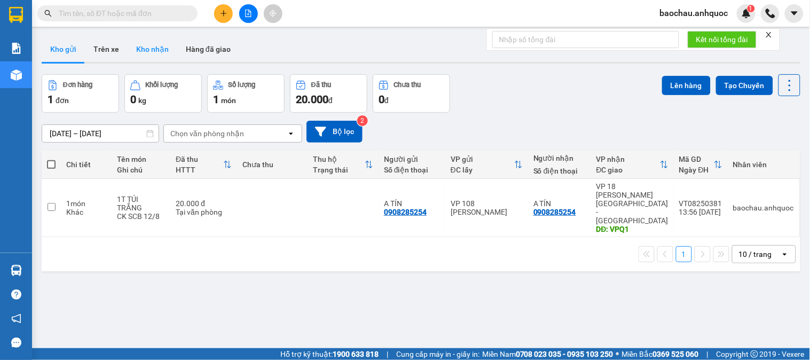
click at [152, 48] on button "Kho nhận" at bounding box center [153, 49] width 50 height 26
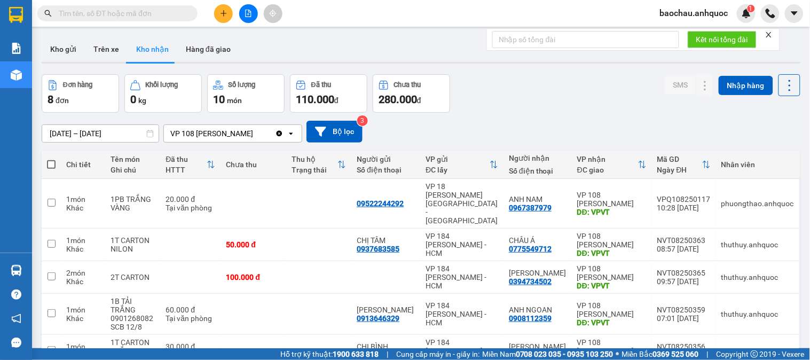
click at [119, 133] on input "[DATE] – [DATE]" at bounding box center [100, 133] width 116 height 17
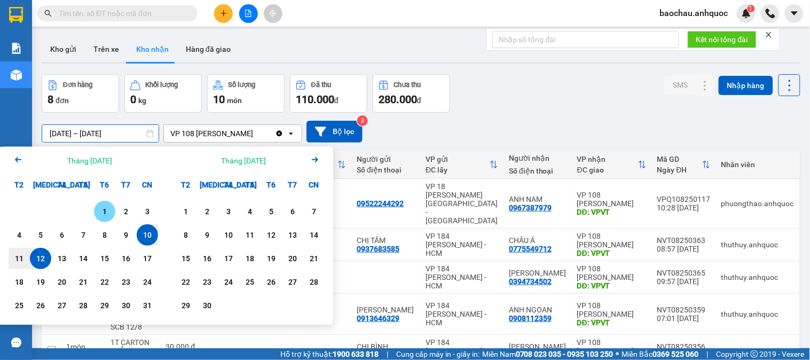
click at [98, 205] on div "1" at bounding box center [104, 211] width 21 height 21
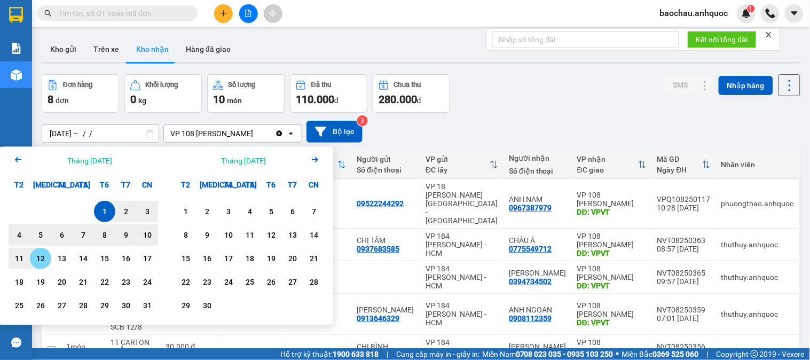
click at [44, 261] on div "12" at bounding box center [40, 258] width 15 height 13
type input "[DATE] – [DATE]"
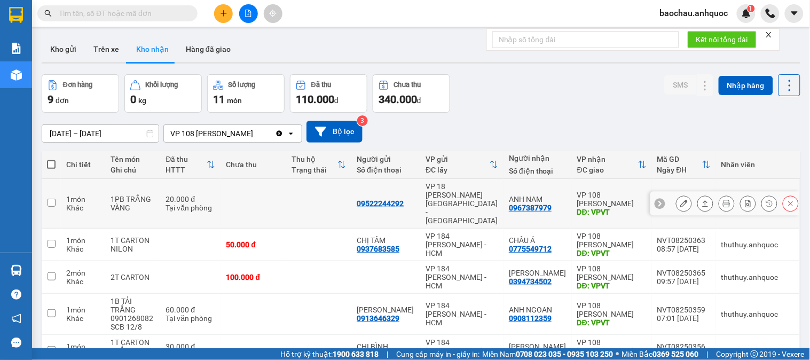
click at [331, 195] on td at bounding box center [318, 204] width 65 height 50
checkbox input "true"
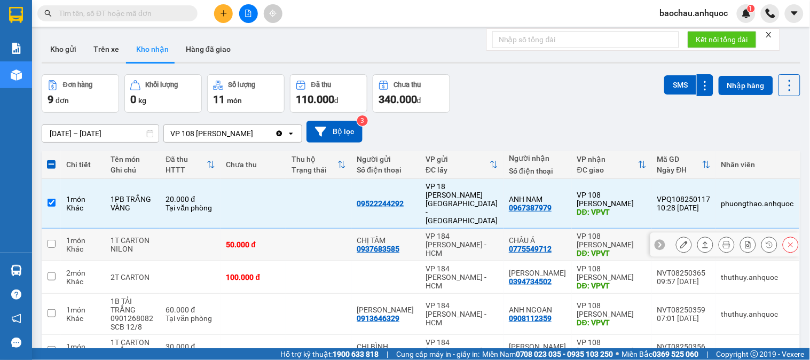
click at [335, 232] on td at bounding box center [318, 245] width 65 height 33
checkbox input "true"
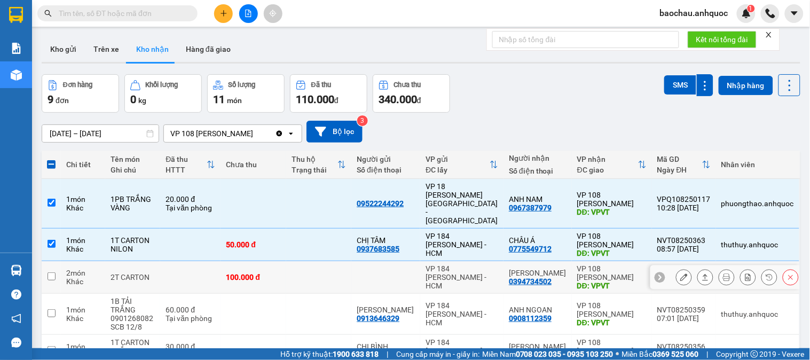
click at [330, 261] on td at bounding box center [318, 277] width 65 height 33
checkbox input "true"
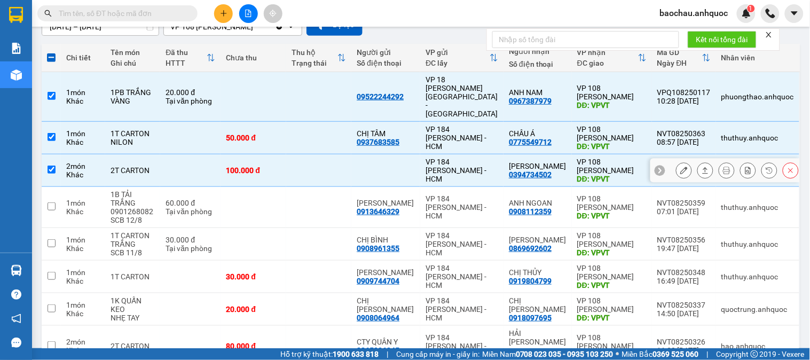
scroll to position [119, 0]
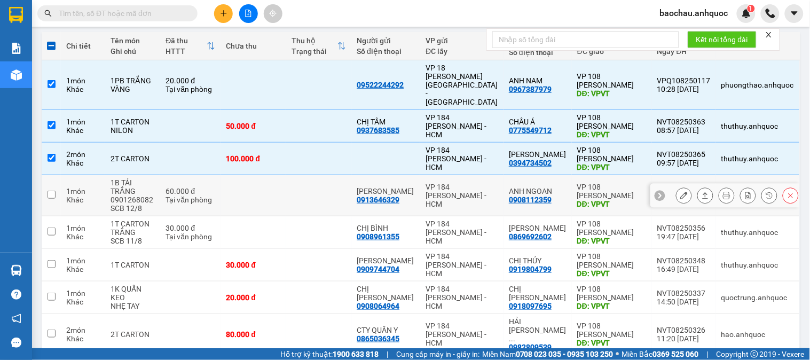
click at [350, 175] on td at bounding box center [318, 195] width 65 height 41
checkbox input "true"
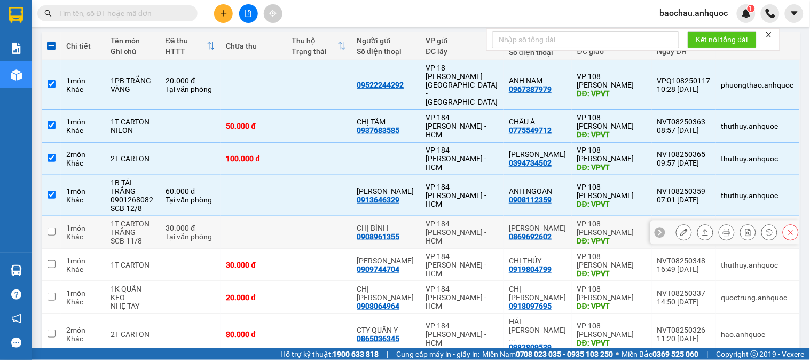
click at [335, 216] on td at bounding box center [318, 232] width 65 height 33
checkbox input "true"
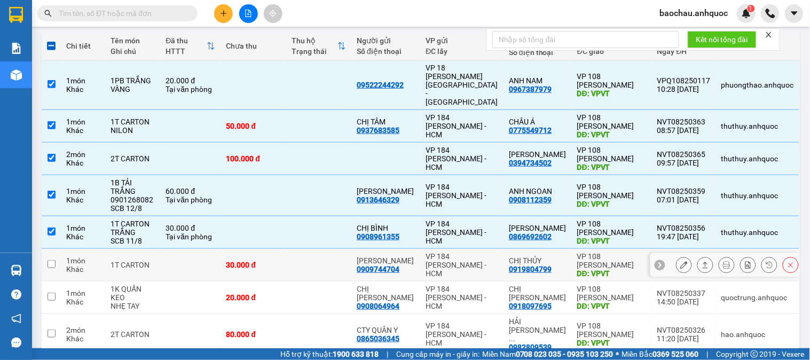
click at [332, 249] on td at bounding box center [318, 265] width 65 height 33
checkbox input "true"
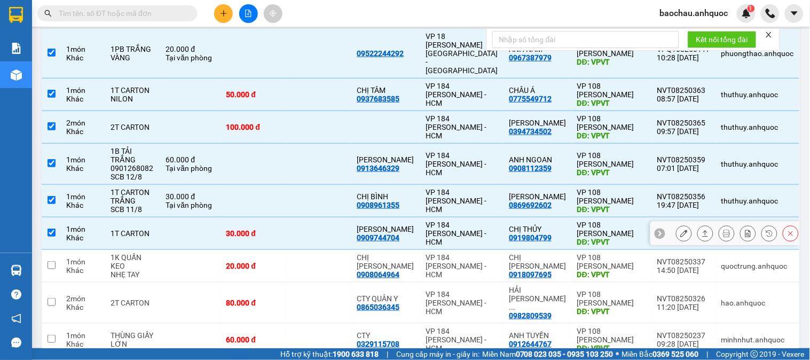
scroll to position [177, 0]
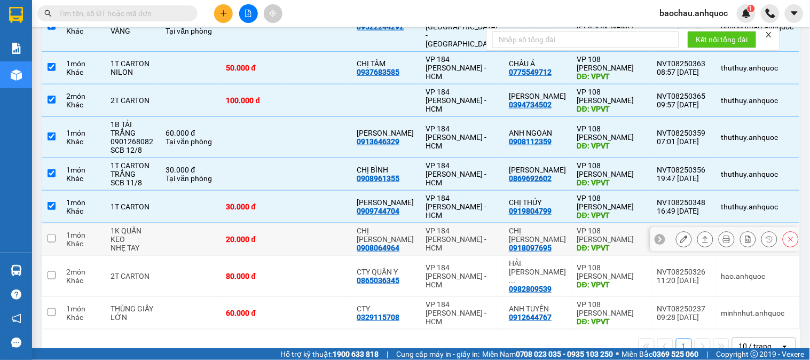
click at [323, 223] on td at bounding box center [318, 239] width 65 height 33
checkbox input "true"
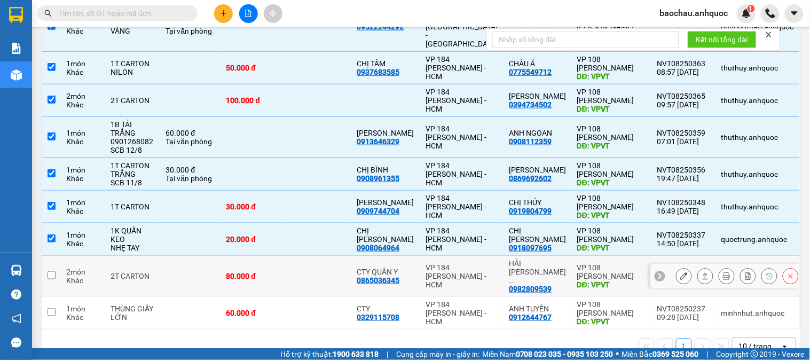
click at [333, 257] on td at bounding box center [318, 276] width 65 height 41
checkbox input "true"
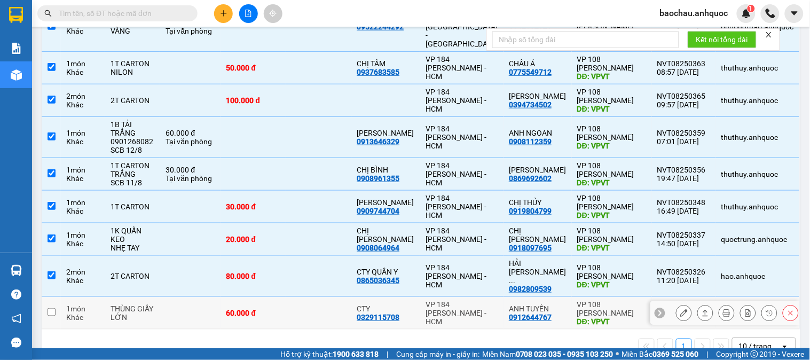
click at [334, 297] on td at bounding box center [318, 313] width 65 height 33
checkbox input "true"
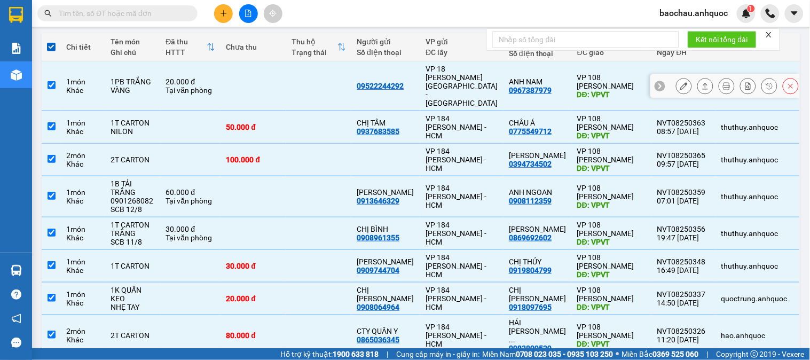
scroll to position [0, 0]
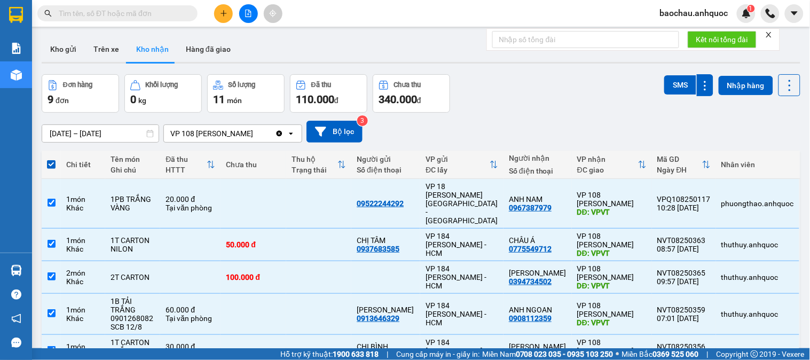
click at [773, 35] on icon "close" at bounding box center [768, 34] width 7 height 7
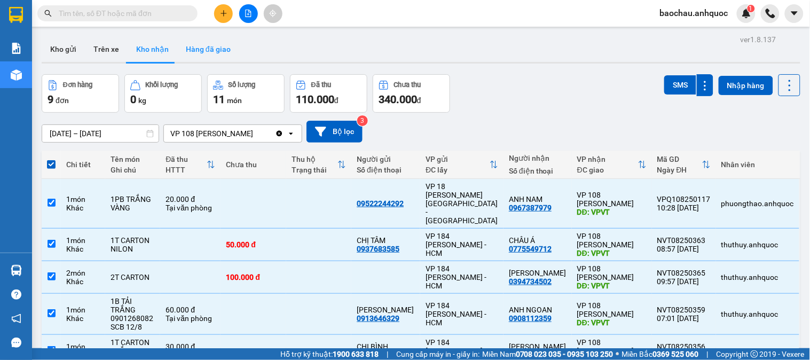
click at [226, 44] on button "Hàng đã giao" at bounding box center [208, 49] width 62 height 26
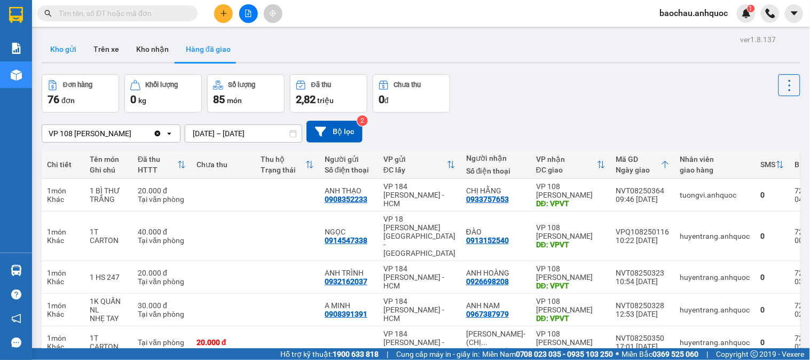
click at [72, 45] on button "Kho gửi" at bounding box center [63, 49] width 43 height 26
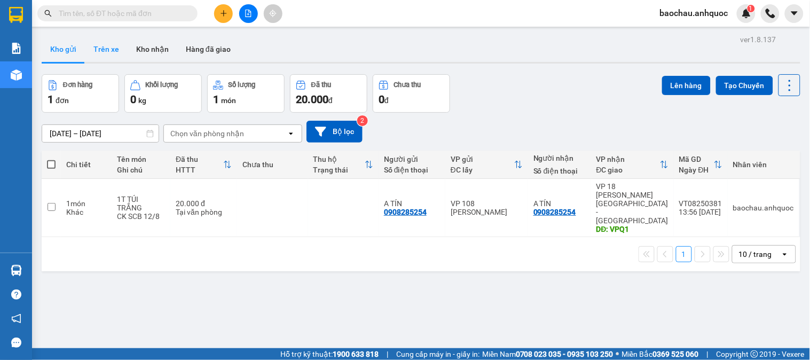
click at [99, 49] on button "Trên xe" at bounding box center [106, 49] width 43 height 26
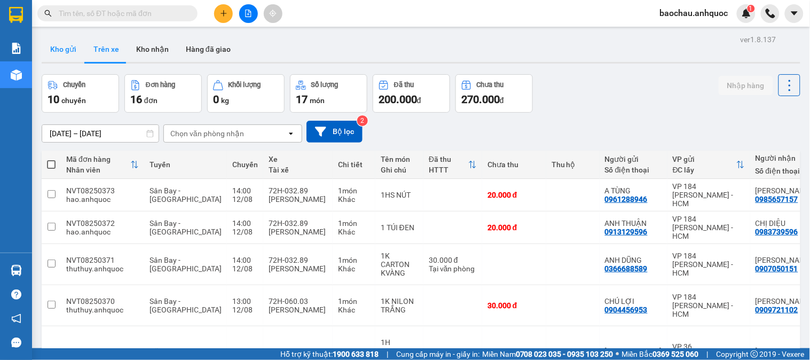
click at [75, 55] on button "Kho gửi" at bounding box center [63, 49] width 43 height 26
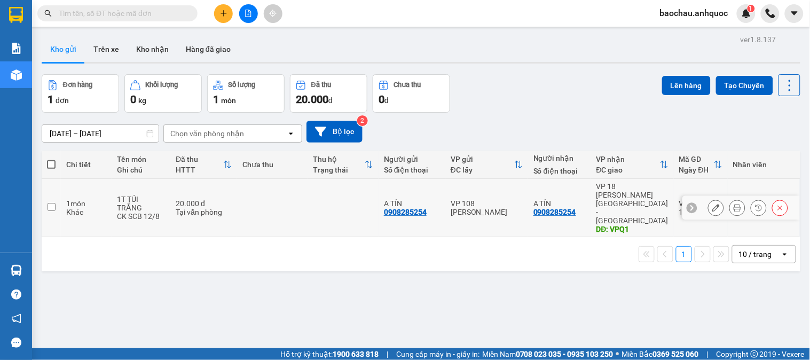
click at [53, 203] on input "checkbox" at bounding box center [52, 207] width 8 height 8
checkbox input "true"
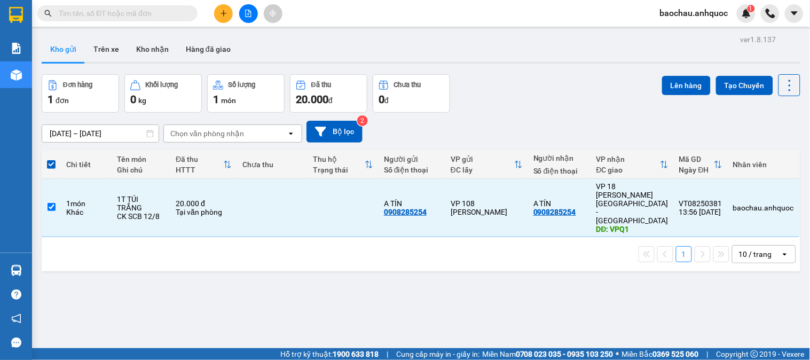
click at [669, 74] on div "Lên hàng Tạo Chuyến" at bounding box center [731, 85] width 138 height 22
click at [670, 80] on button "Lên hàng" at bounding box center [686, 85] width 49 height 19
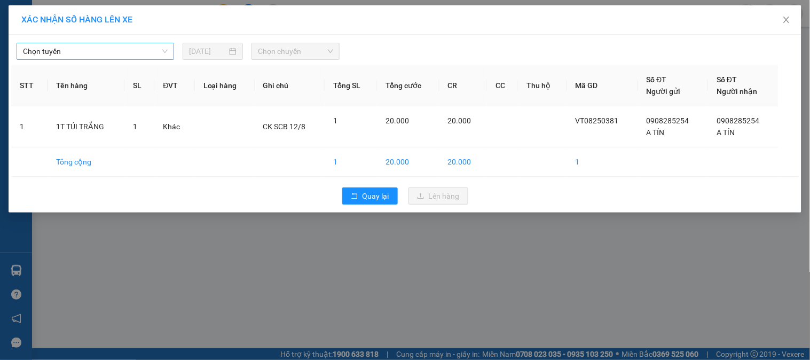
click at [100, 47] on span "Chọn tuyến" at bounding box center [95, 51] width 145 height 16
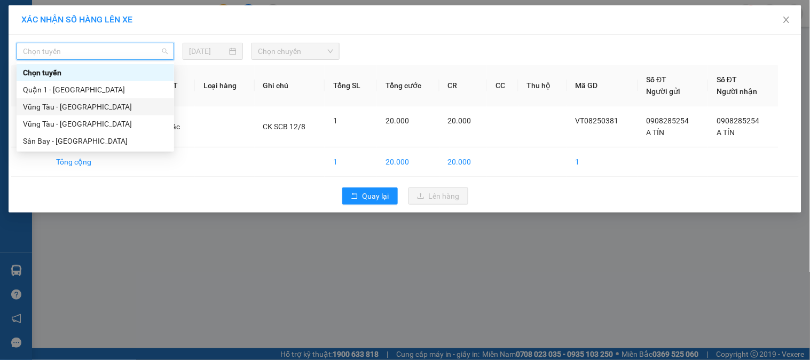
click at [82, 108] on div "Vũng Tàu - [GEOGRAPHIC_DATA]" at bounding box center [95, 107] width 145 height 12
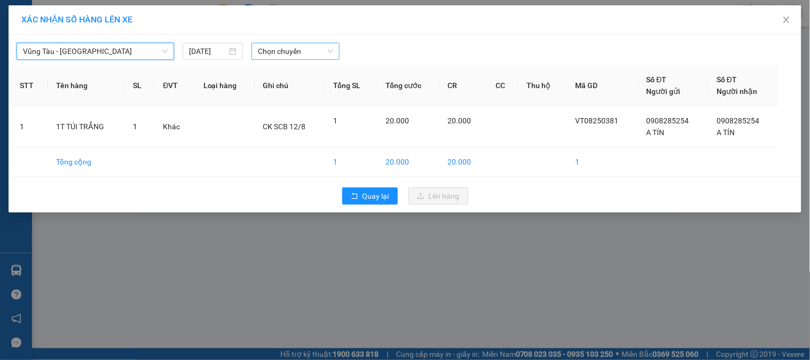
drag, startPoint x: 269, startPoint y: 61, endPoint x: 278, endPoint y: 56, distance: 10.3
click at [278, 57] on div "[GEOGRAPHIC_DATA] - Quận 1 [GEOGRAPHIC_DATA] - Quận 1 [DATE] Chọn chuyến STT Tê…" at bounding box center [405, 124] width 793 height 178
click at [278, 56] on span "Chọn chuyến" at bounding box center [295, 51] width 75 height 16
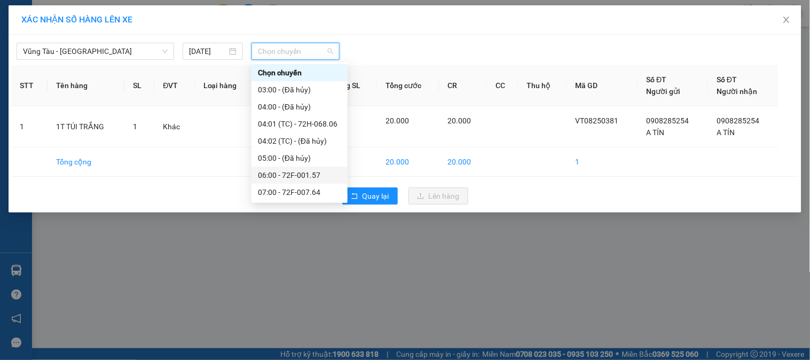
scroll to position [222, 0]
click at [282, 121] on div "15:00 - 72F-004.39" at bounding box center [299, 124] width 83 height 12
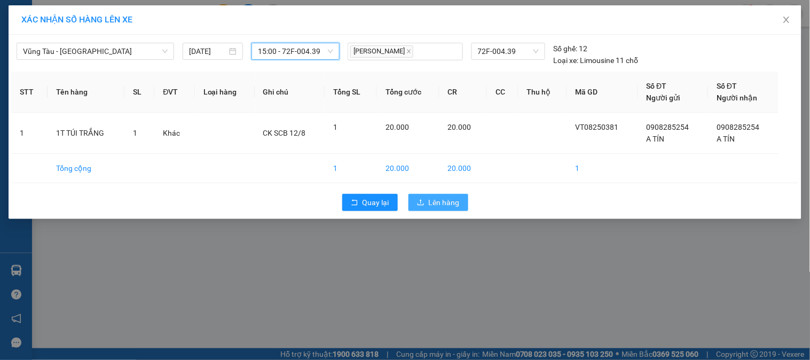
click at [426, 200] on button "Lên hàng" at bounding box center [439, 202] width 60 height 17
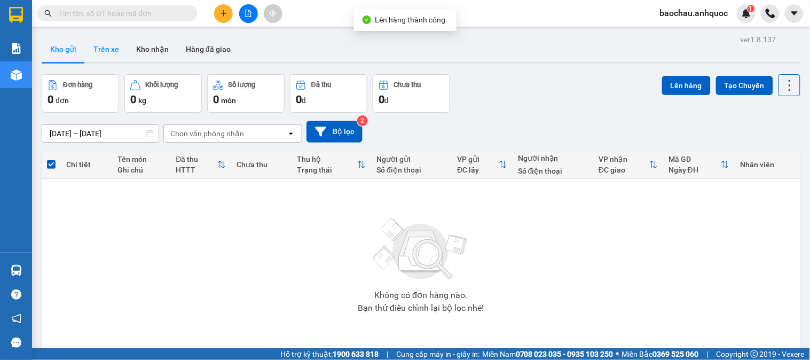
click at [104, 45] on button "Trên xe" at bounding box center [106, 49] width 43 height 26
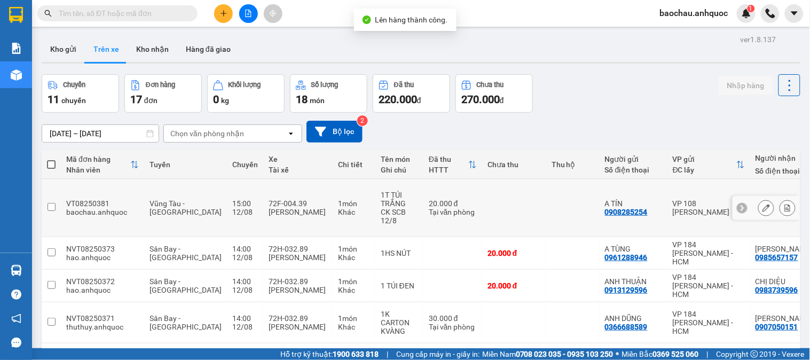
click at [783, 199] on button at bounding box center [787, 208] width 15 height 19
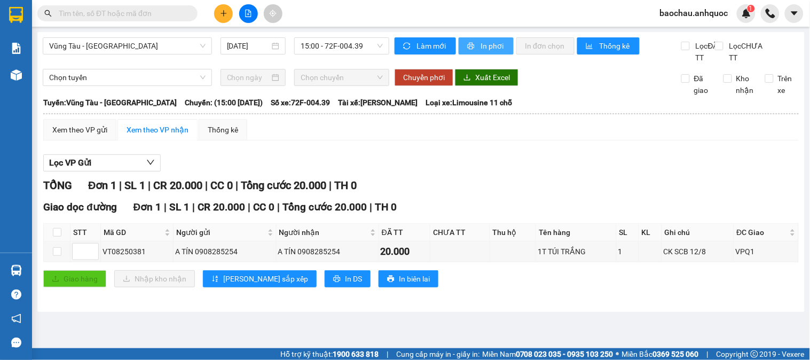
click at [502, 51] on span "In phơi" at bounding box center [493, 46] width 25 height 12
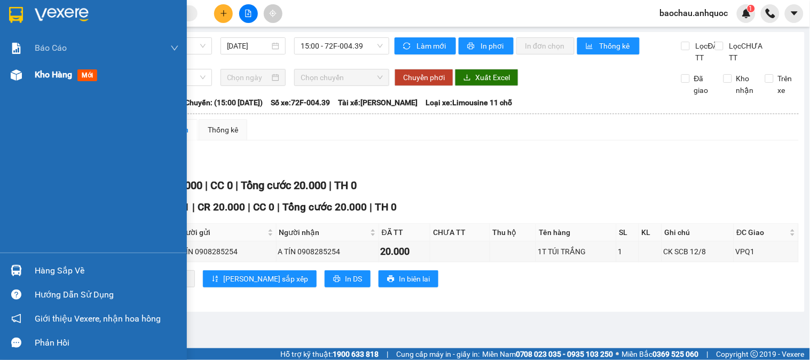
click at [18, 76] on img at bounding box center [16, 74] width 11 height 11
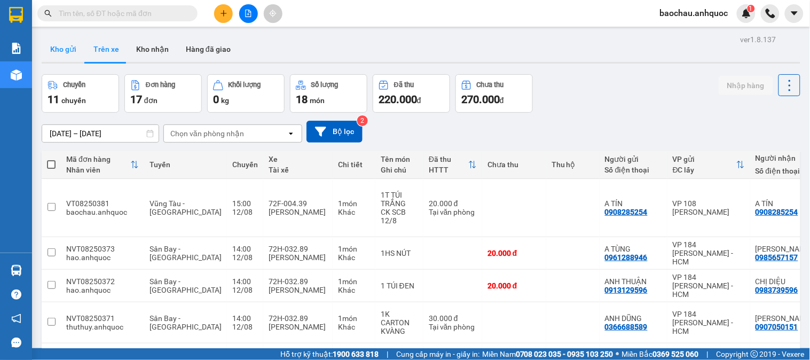
click at [75, 50] on button "Kho gửi" at bounding box center [63, 49] width 43 height 26
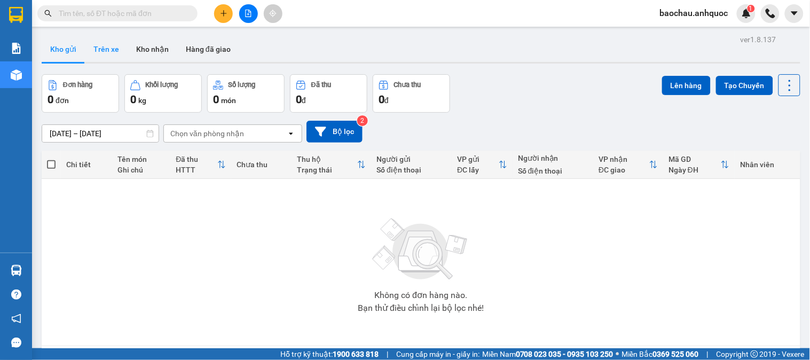
click at [113, 52] on button "Trên xe" at bounding box center [106, 49] width 43 height 26
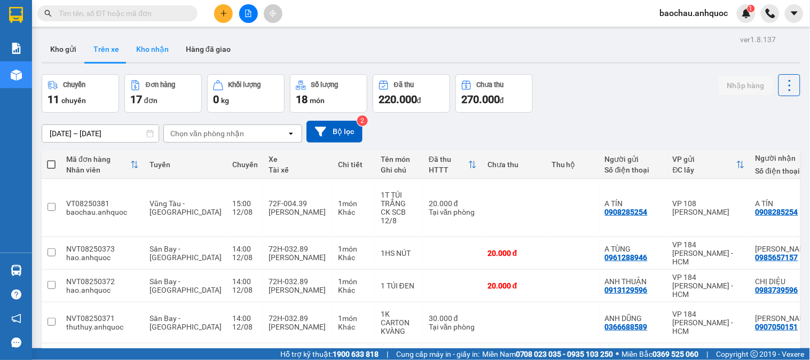
click at [161, 40] on button "Kho nhận" at bounding box center [153, 49] width 50 height 26
type input "[DATE] – [DATE]"
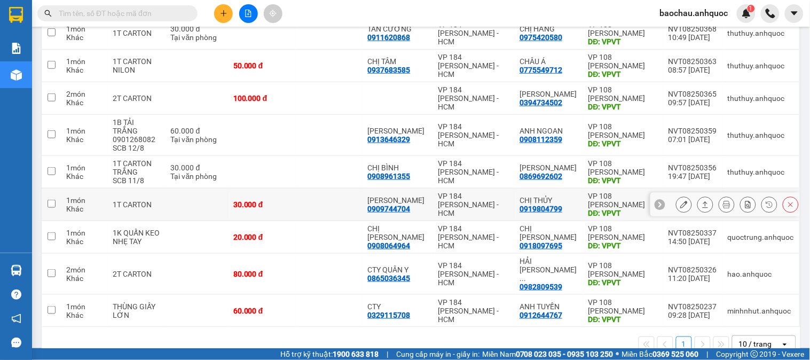
scroll to position [201, 0]
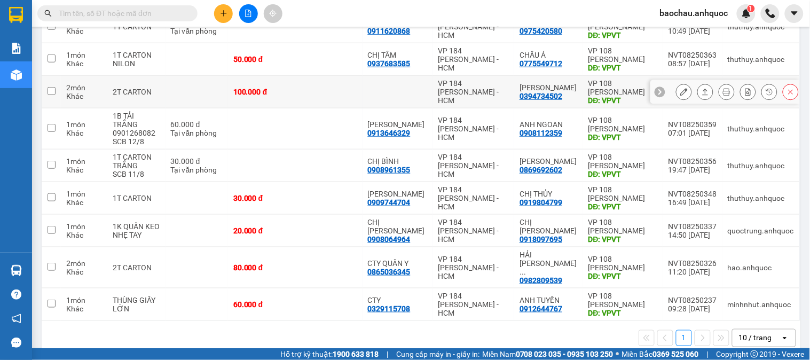
click at [680, 89] on icon at bounding box center [683, 91] width 7 height 7
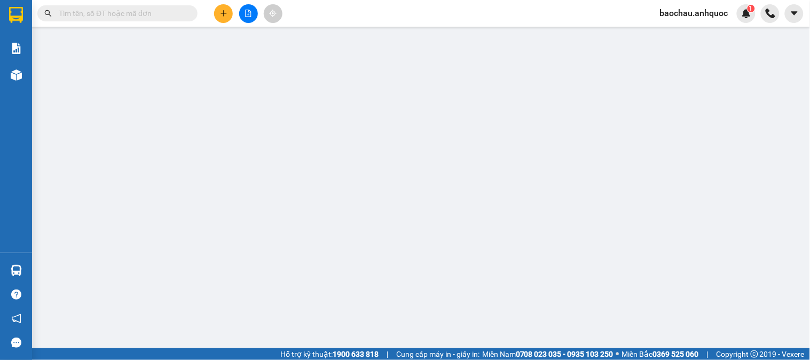
type input "0394734502"
type input "[PERSON_NAME]"
type input "VPVT"
type input "100.000"
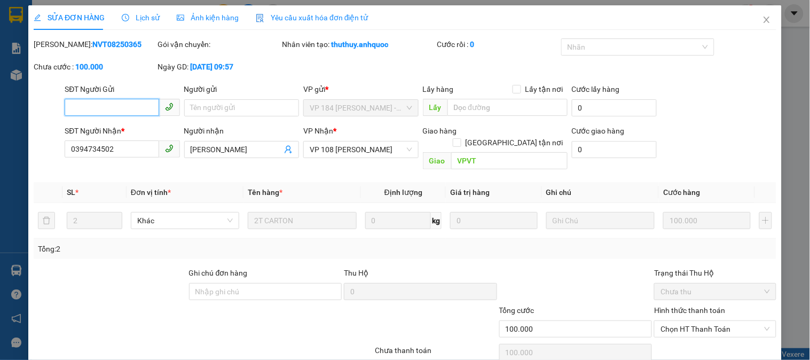
scroll to position [37, 0]
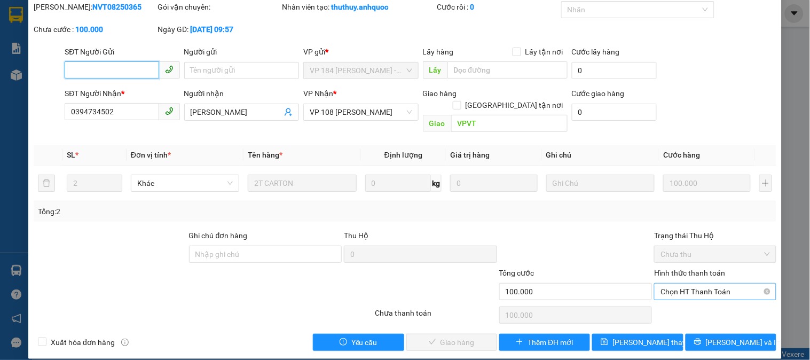
drag, startPoint x: 682, startPoint y: 276, endPoint x: 689, endPoint y: 284, distance: 10.6
click at [682, 284] on span "Chọn HT Thanh Toán" at bounding box center [715, 292] width 109 height 16
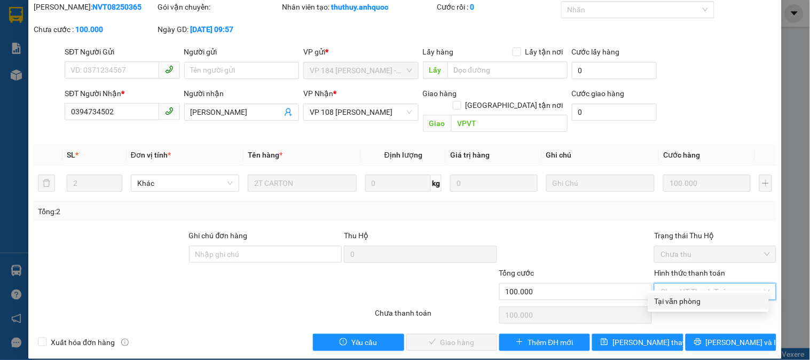
click at [692, 302] on div "Tại văn phòng" at bounding box center [709, 301] width 108 height 12
type input "0"
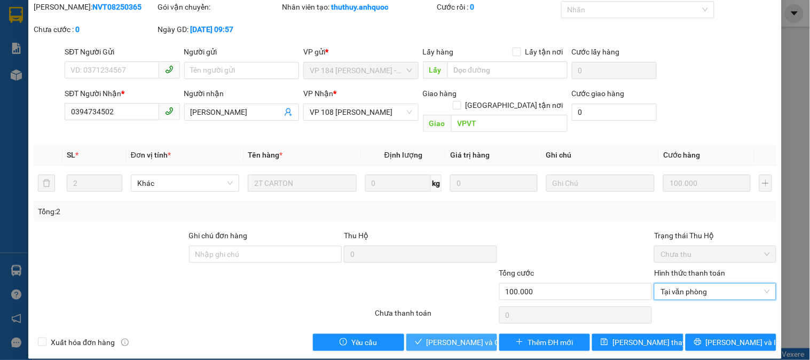
click at [476, 336] on span "[PERSON_NAME] và Giao hàng" at bounding box center [478, 342] width 103 height 12
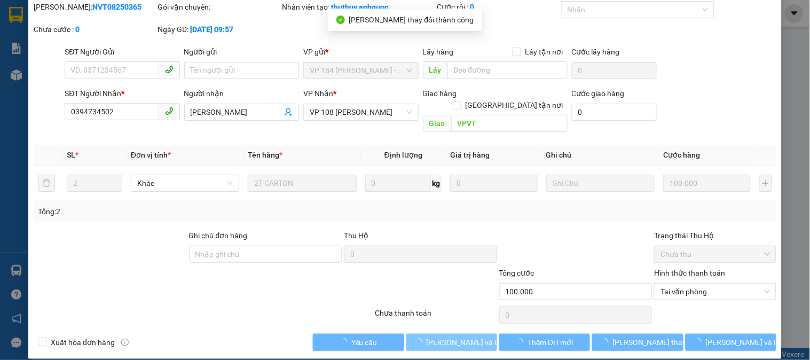
scroll to position [0, 0]
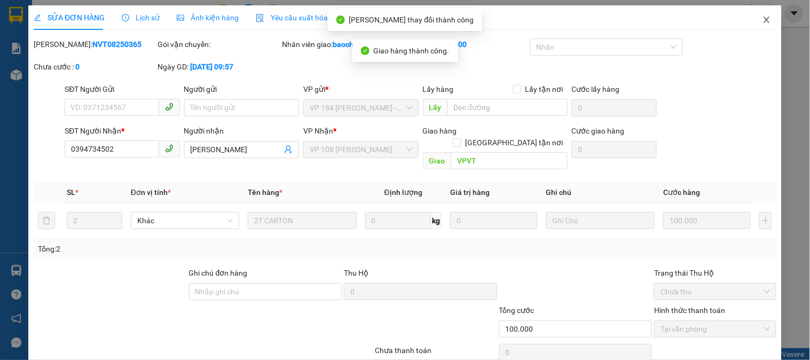
click at [757, 31] on span "Close" at bounding box center [767, 20] width 30 height 30
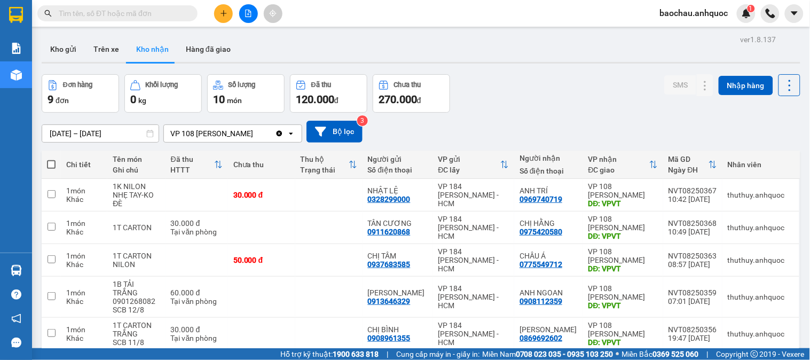
click at [131, 5] on span at bounding box center [117, 13] width 160 height 16
click at [129, 17] on input "text" at bounding box center [122, 13] width 126 height 12
click at [124, 18] on input "text" at bounding box center [122, 13] width 126 height 12
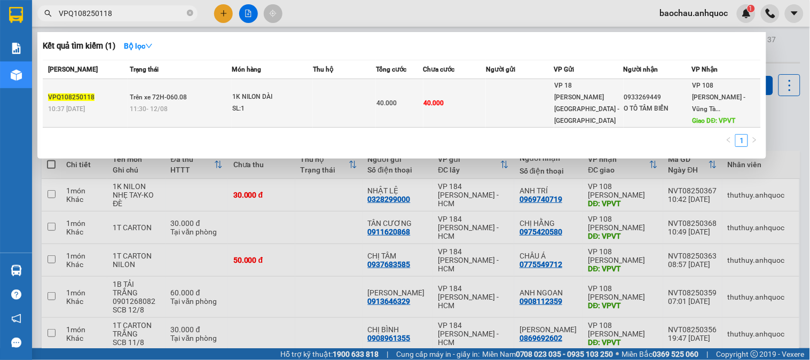
type input "VPQ108250118"
click at [172, 94] on span "Trên xe 72H-060.08" at bounding box center [158, 96] width 57 height 7
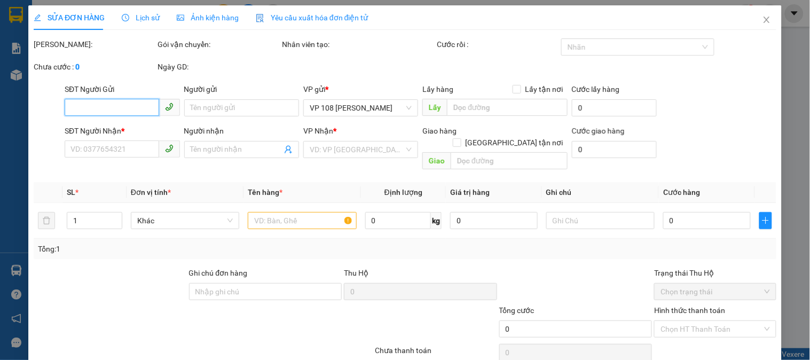
type input "0933269449"
type input "O TÔ TÂM BIỂN"
type input "VPVT"
type input "40.000"
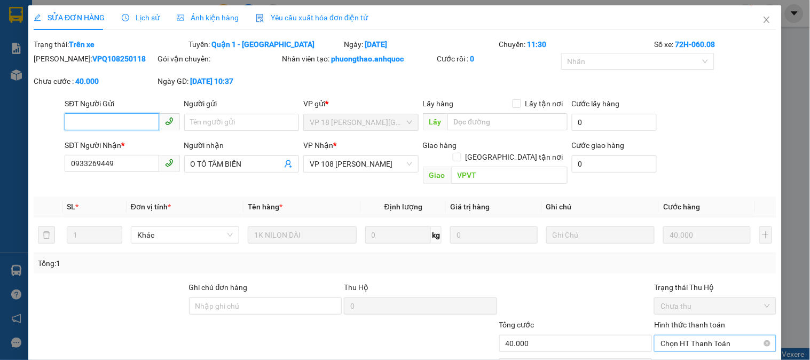
scroll to position [51, 0]
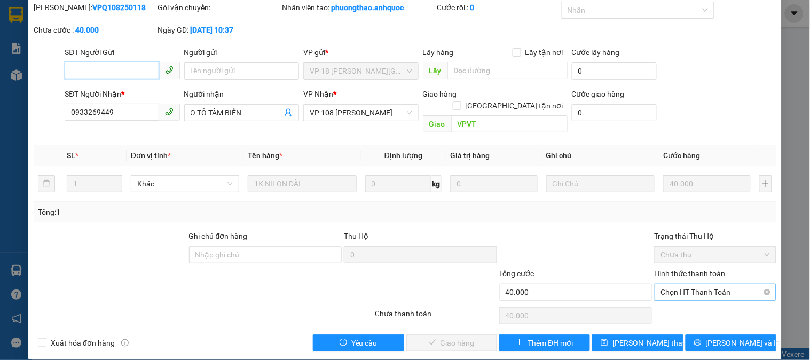
click at [674, 284] on span "Chọn HT Thanh Toán" at bounding box center [715, 292] width 109 height 16
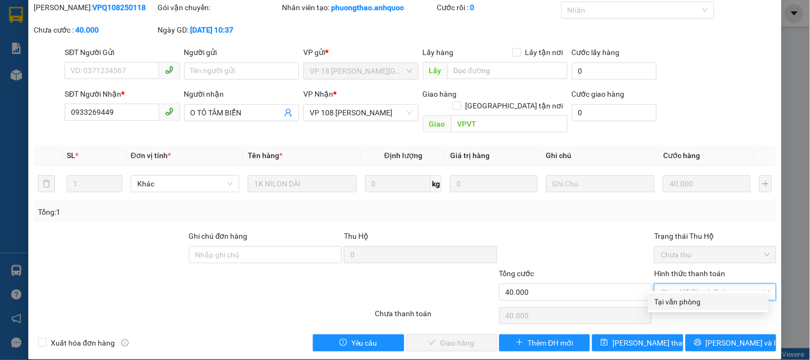
click at [671, 300] on div "Tại văn phòng" at bounding box center [709, 302] width 108 height 12
type input "0"
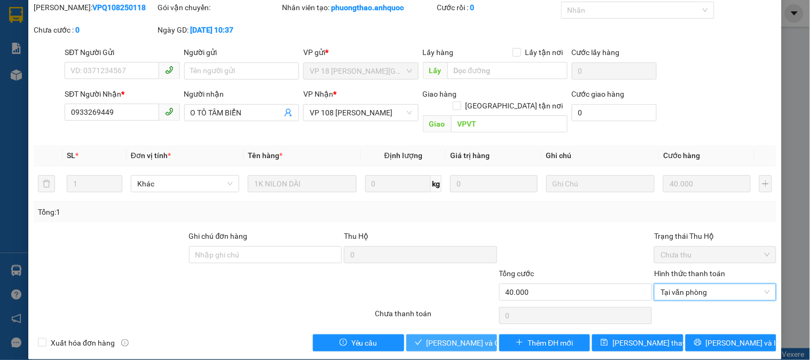
click at [480, 337] on span "[PERSON_NAME] và Giao hàng" at bounding box center [478, 343] width 103 height 12
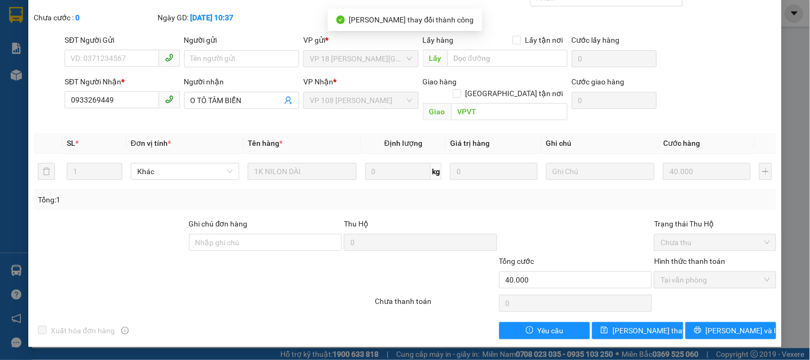
scroll to position [0, 0]
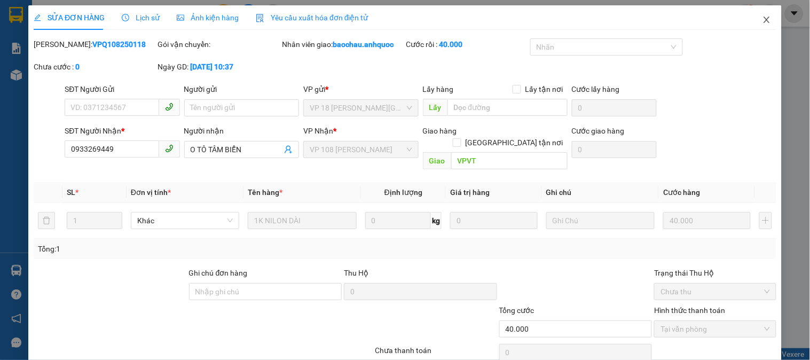
click at [763, 17] on icon "close" at bounding box center [767, 19] width 9 height 9
